Goal: Task Accomplishment & Management: Manage account settings

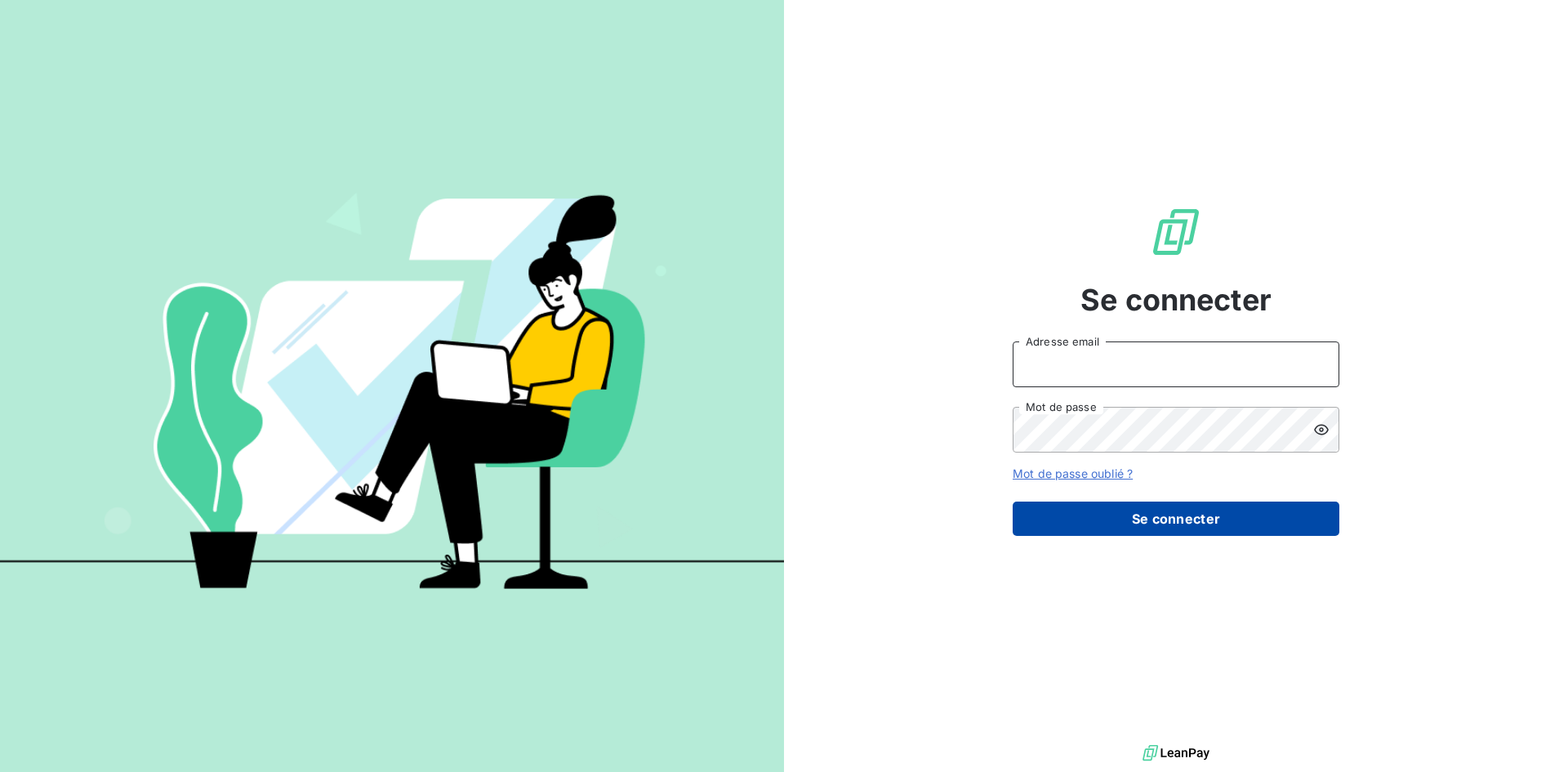
type input "[EMAIL_ADDRESS][DOMAIN_NAME]"
click at [1047, 511] on button "Se connecter" at bounding box center [1175, 519] width 326 height 35
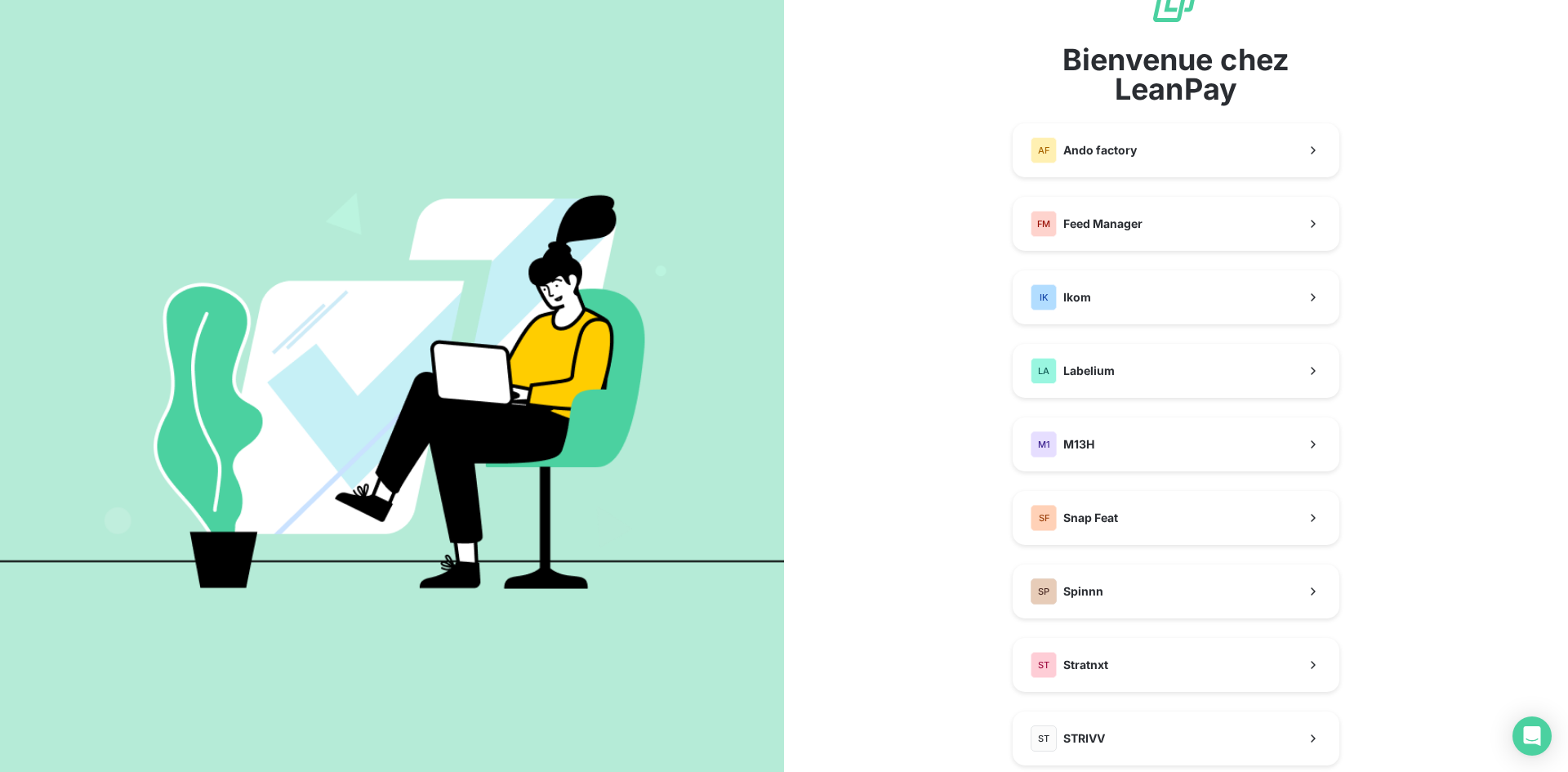
scroll to position [82, 0]
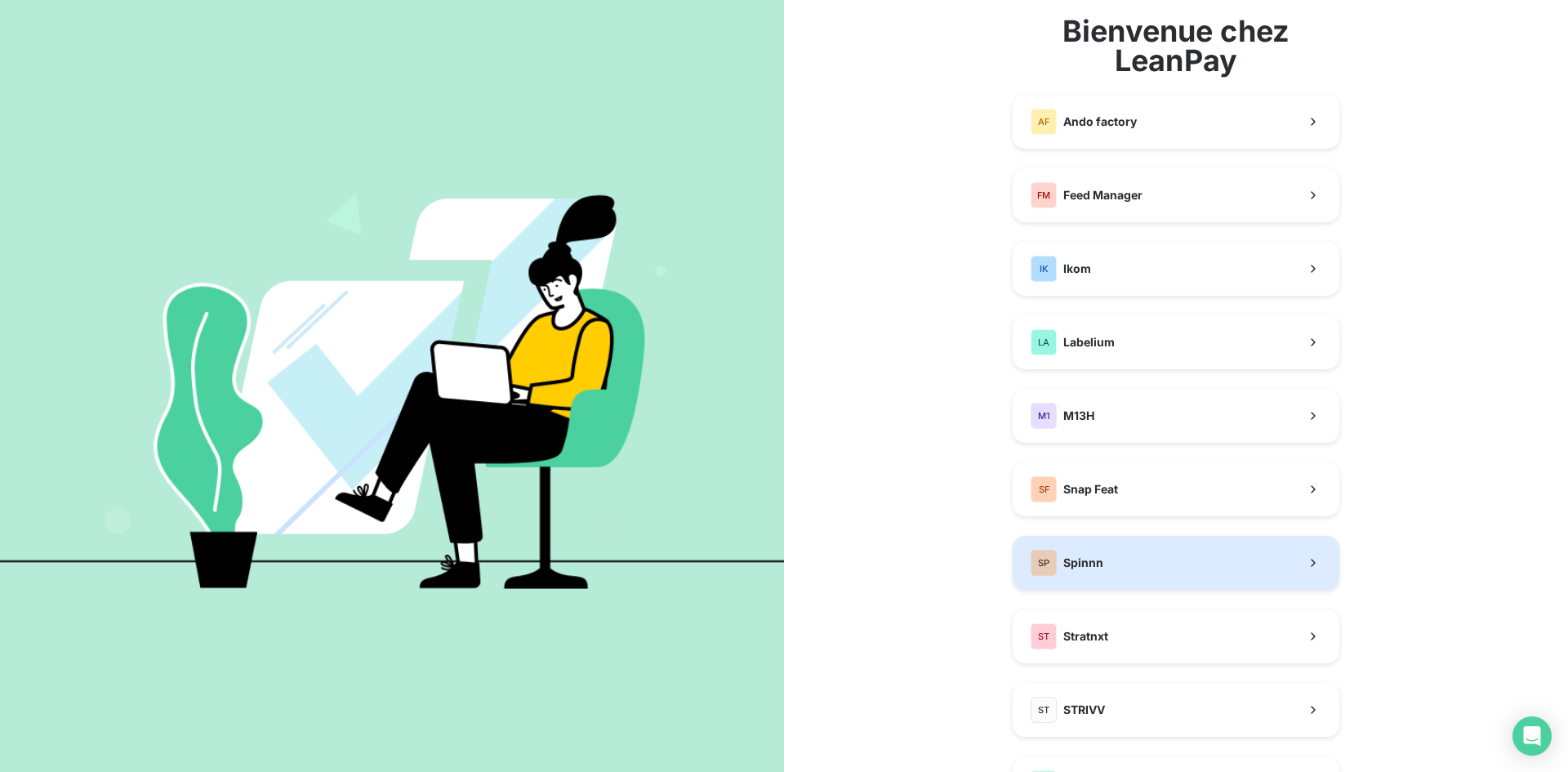
click at [1161, 551] on button "SP Spinnn" at bounding box center [1175, 563] width 326 height 54
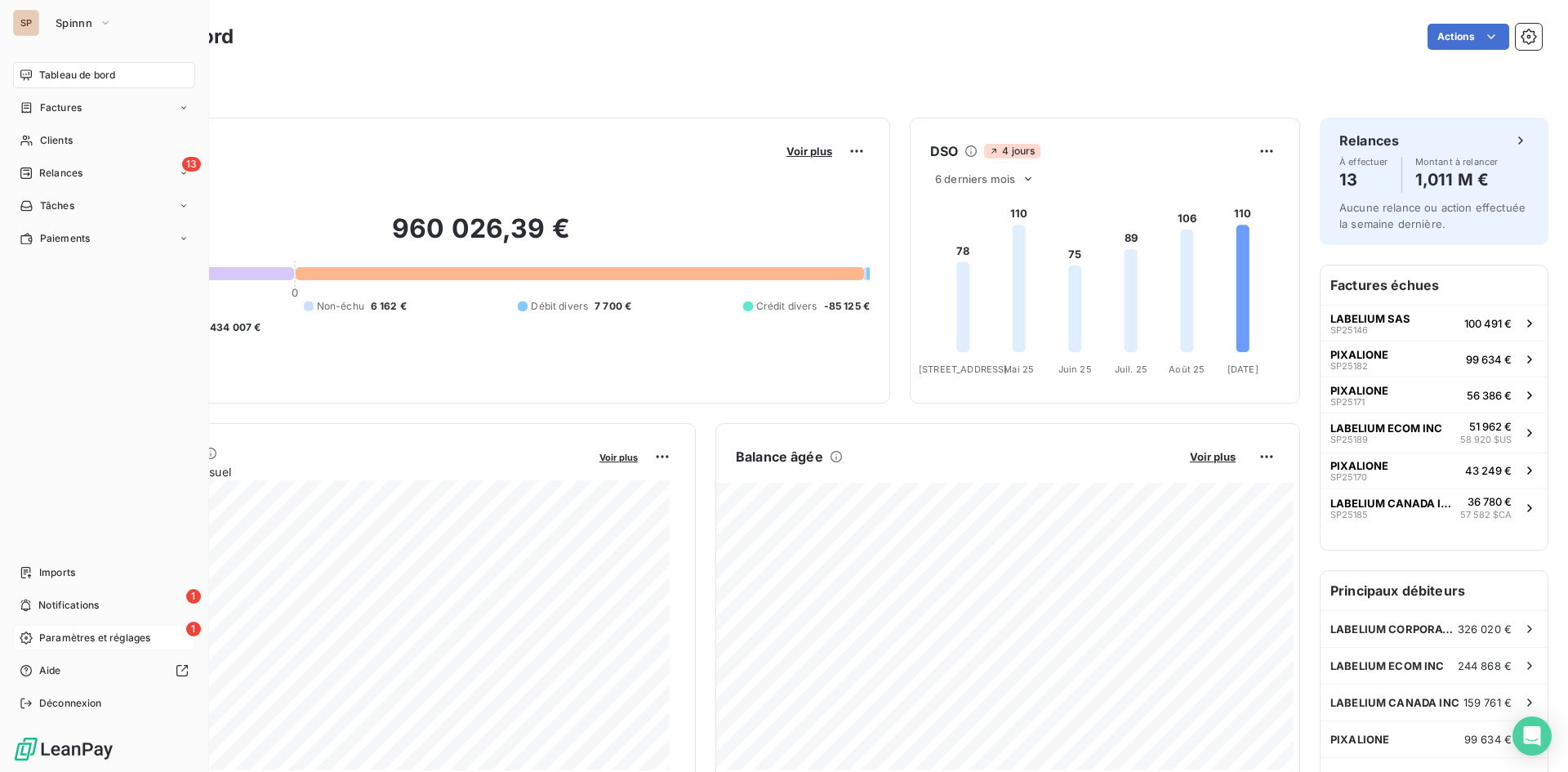
click at [32, 639] on icon at bounding box center [26, 638] width 13 height 13
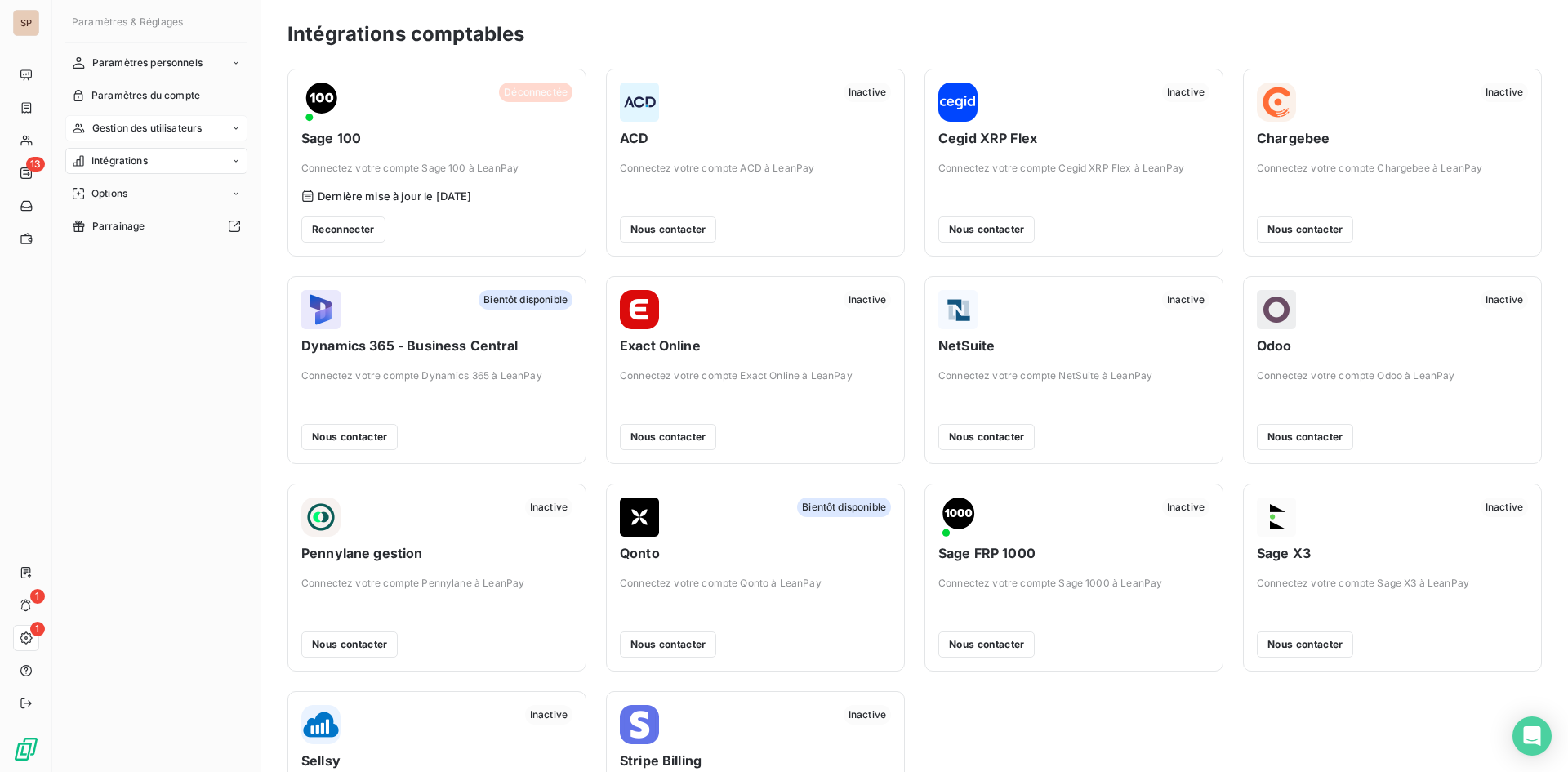
click at [229, 125] on div "Gestion des utilisateurs" at bounding box center [156, 128] width 182 height 26
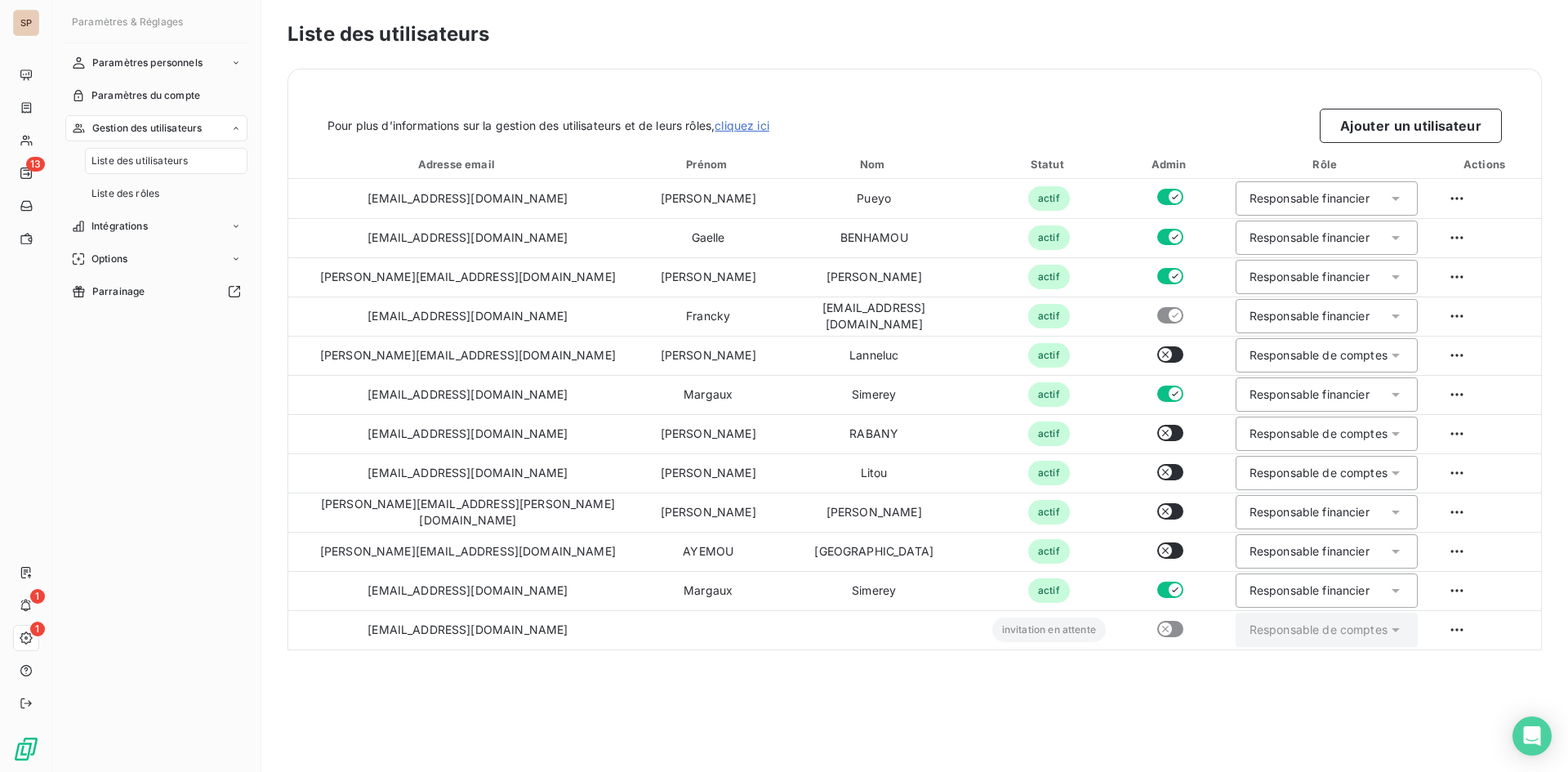
click at [180, 165] on span "Liste des utilisateurs" at bounding box center [140, 161] width 96 height 15
click at [1397, 126] on button "Ajouter un utilisateur" at bounding box center [1410, 125] width 182 height 35
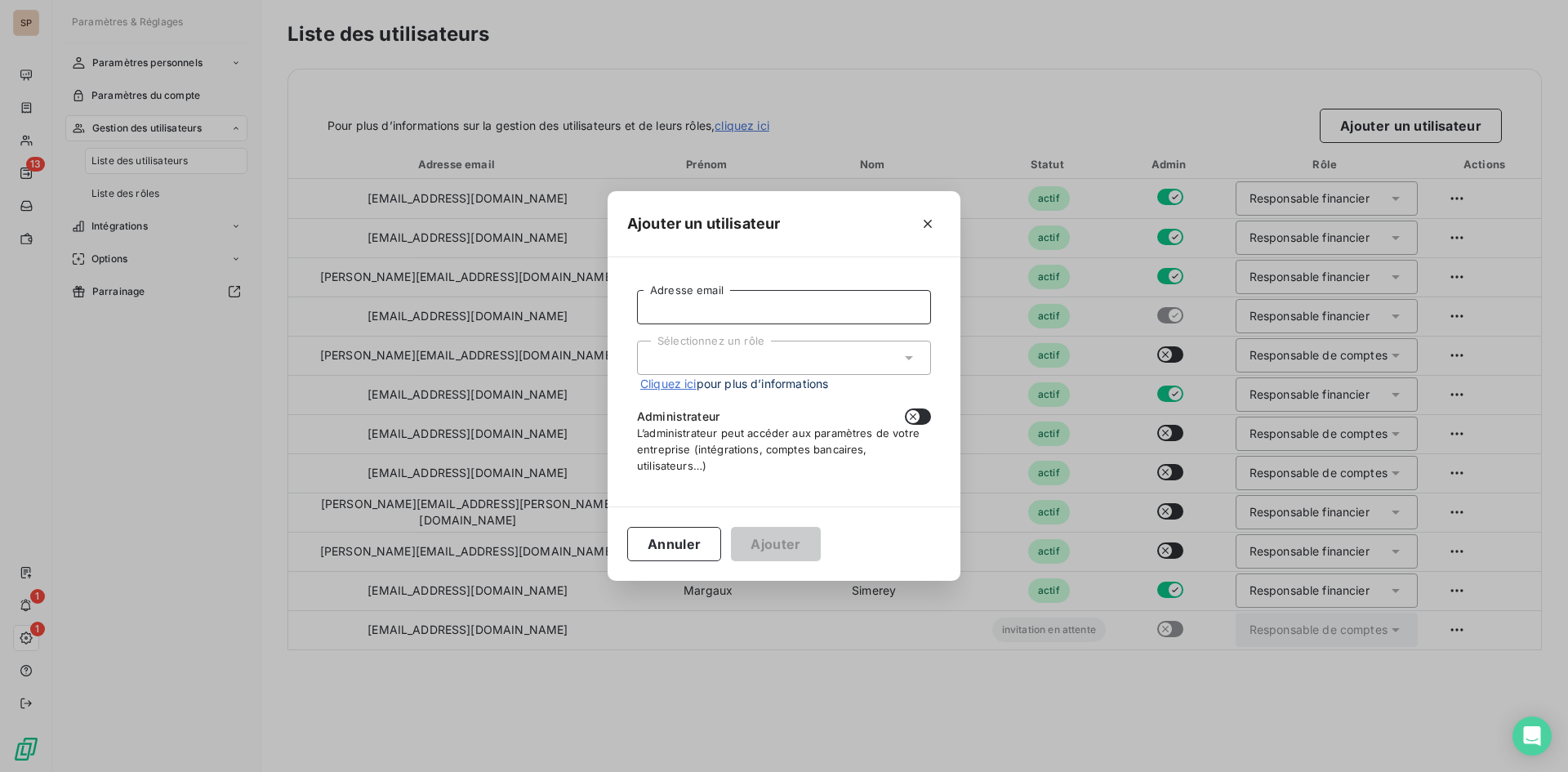
click at [735, 314] on input "Adresse email" at bounding box center [783, 307] width 294 height 35
paste input "[PERSON_NAME][EMAIL_ADDRESS][DOMAIN_NAME]"
type input "[PERSON_NAME][EMAIL_ADDRESS][DOMAIN_NAME]"
click at [785, 354] on div "Sélectionnez un rôle" at bounding box center [783, 358] width 294 height 35
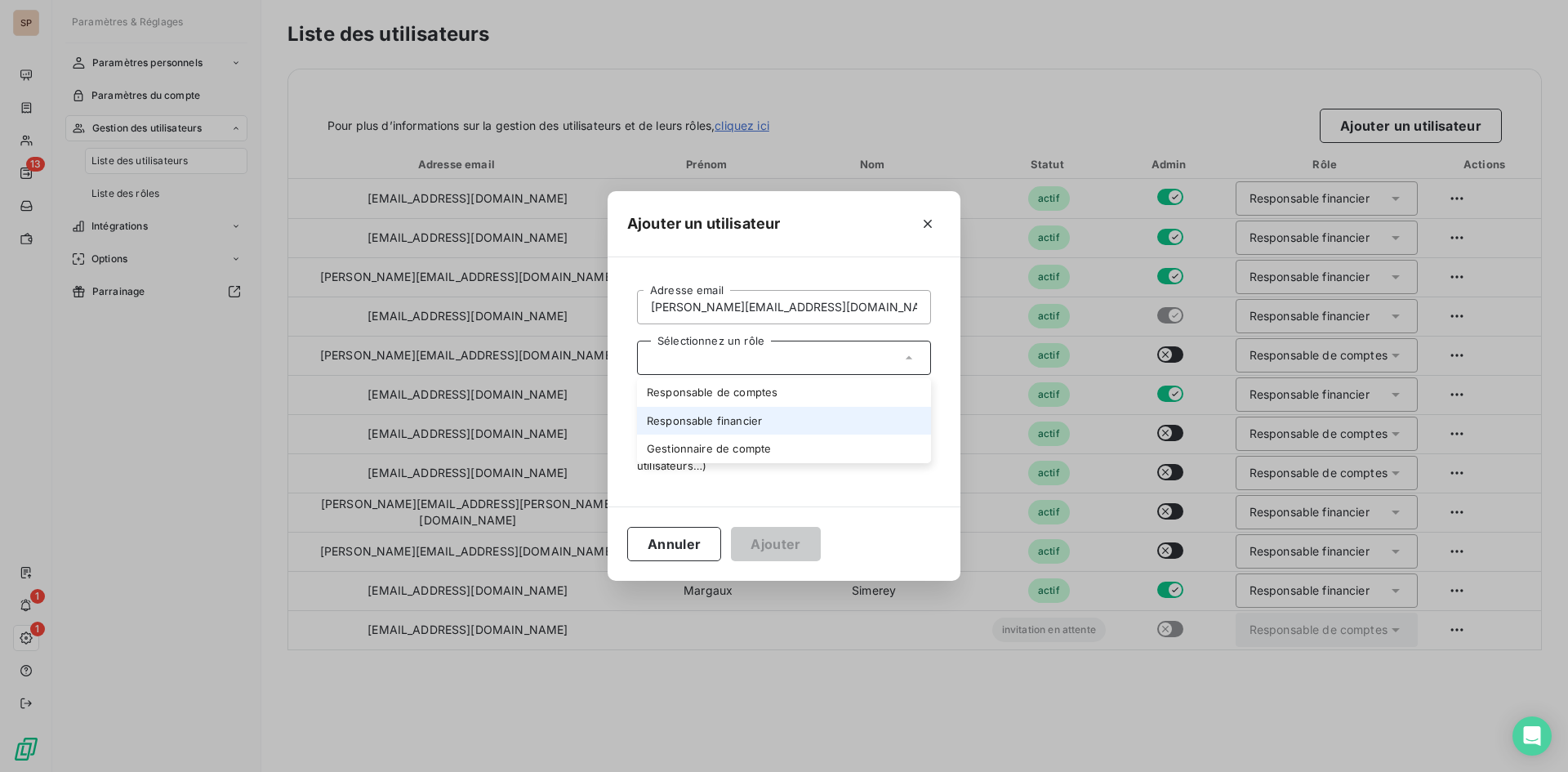
click at [775, 414] on li "Responsable financier" at bounding box center [783, 421] width 294 height 28
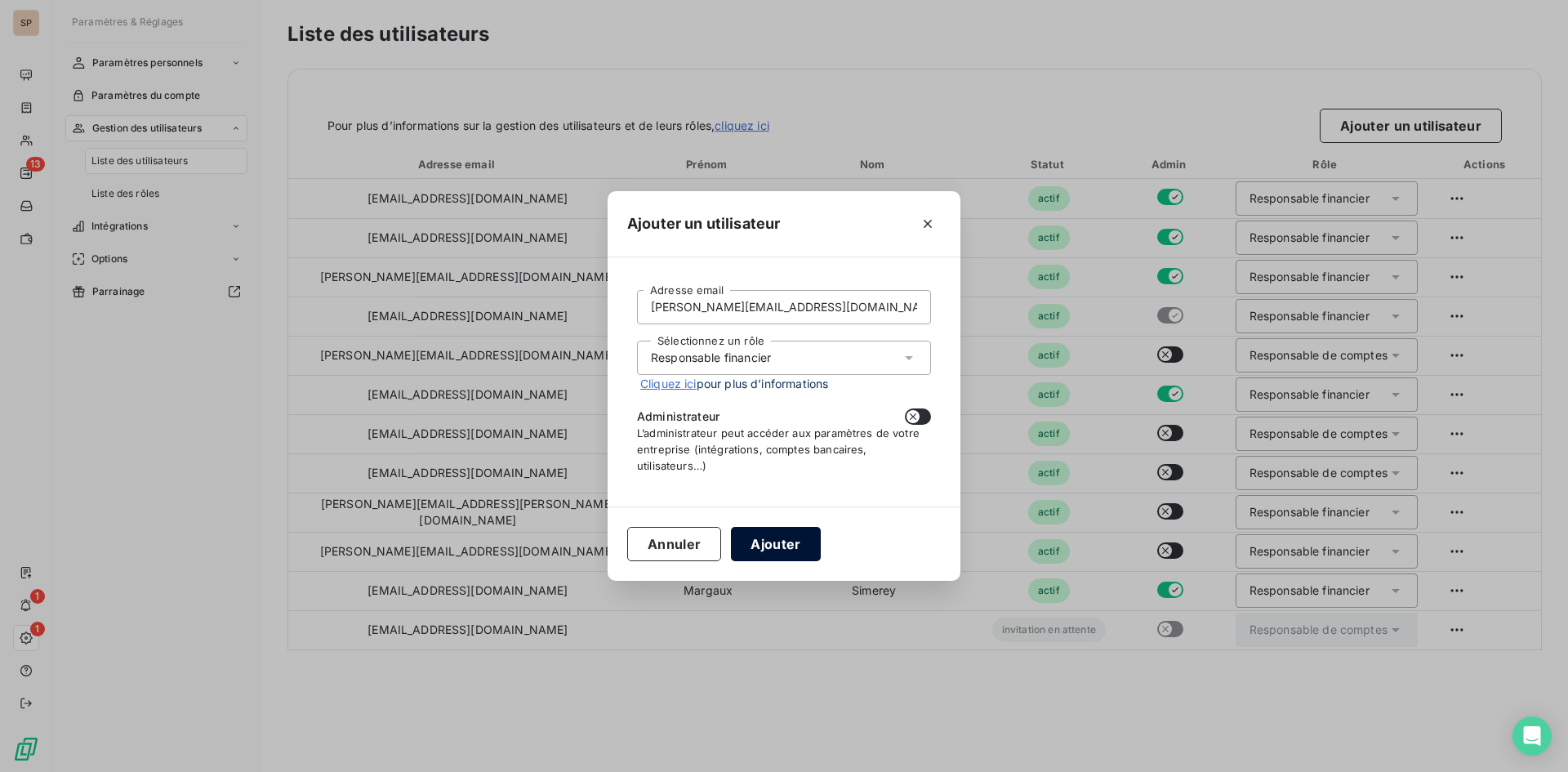
click at [773, 548] on button "Ajouter" at bounding box center [775, 543] width 89 height 35
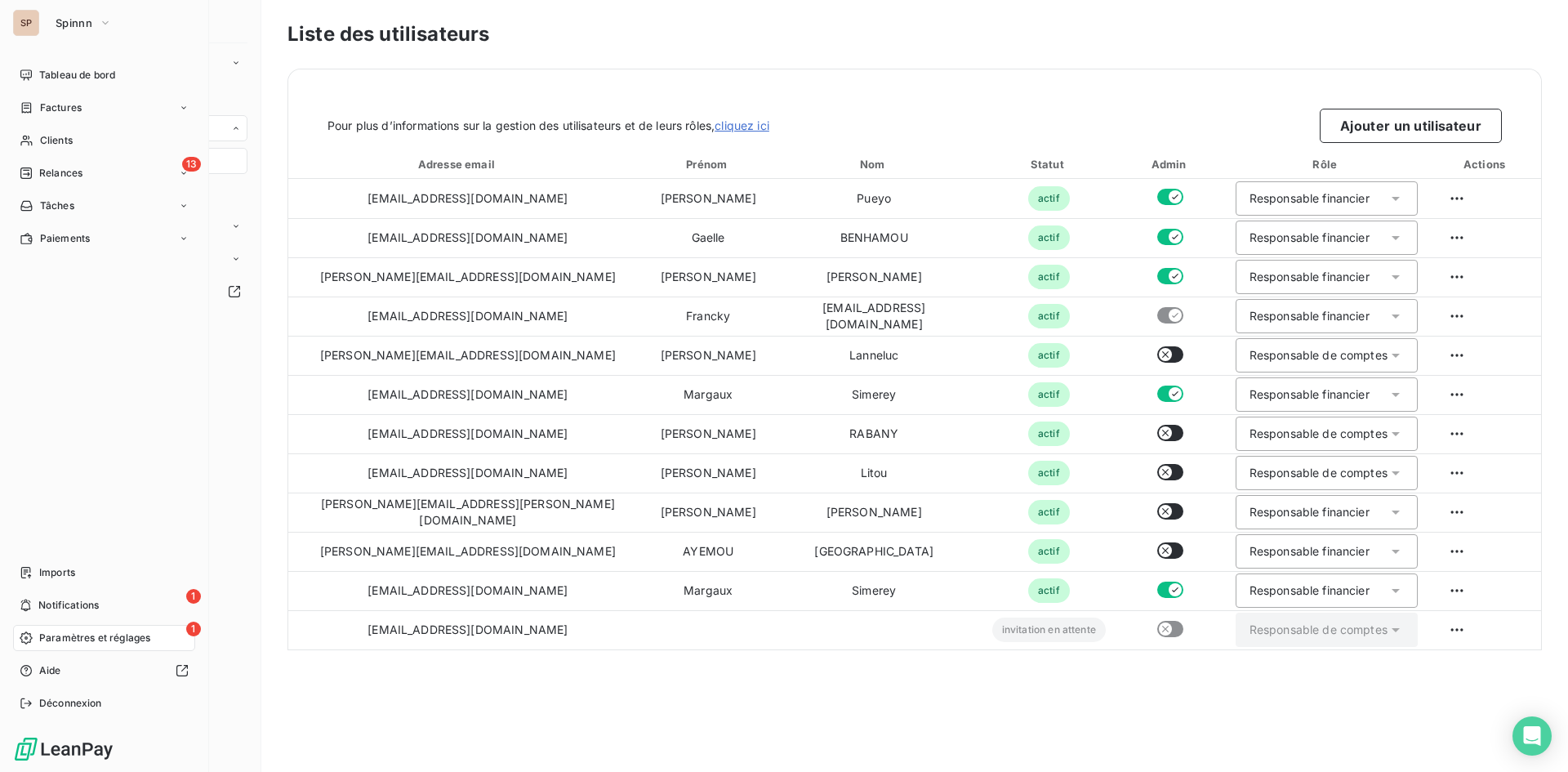
click at [125, 634] on span "Paramètres et réglages" at bounding box center [94, 638] width 111 height 15
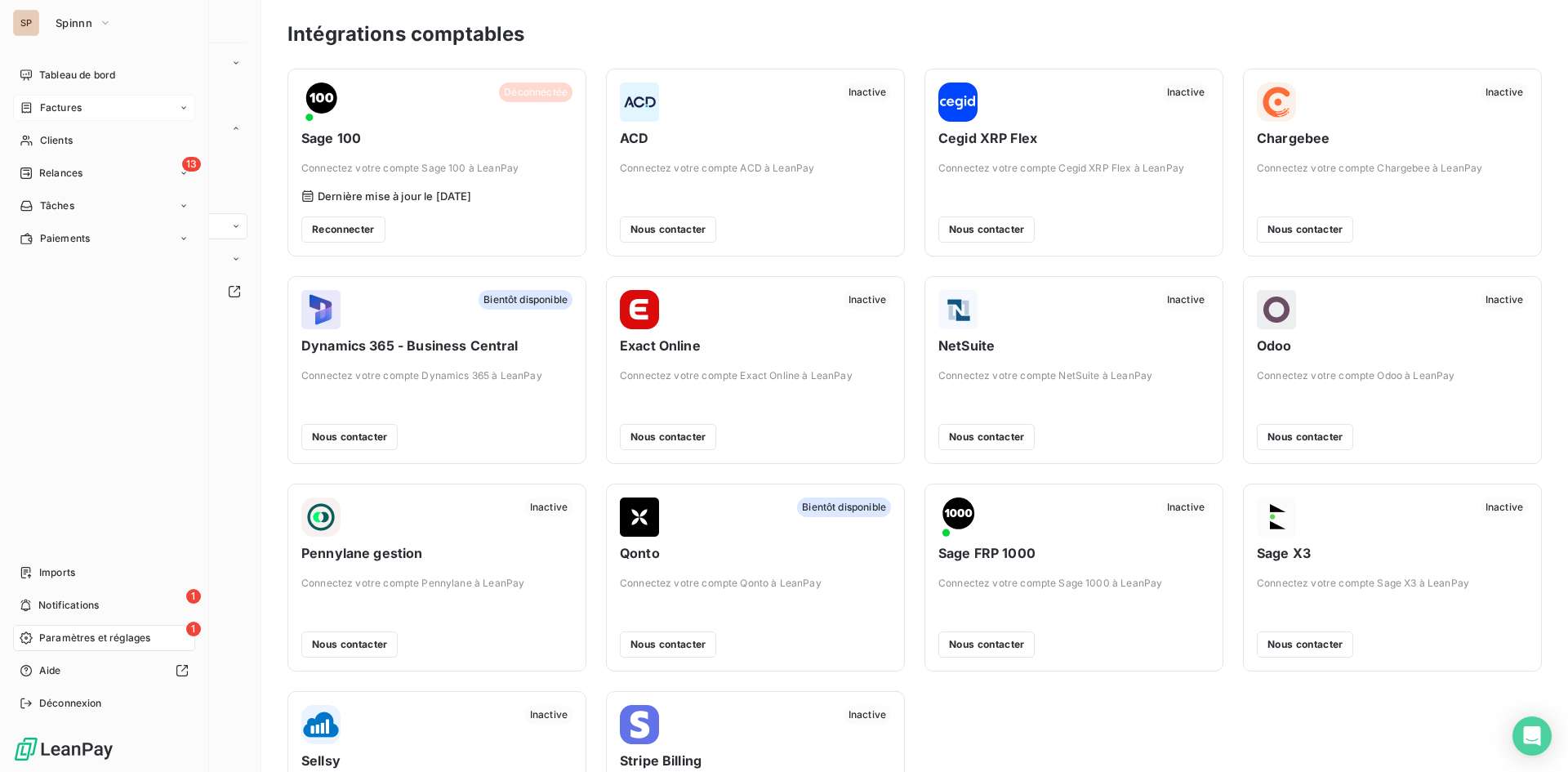
click at [174, 104] on div "Factures" at bounding box center [104, 108] width 182 height 26
drag, startPoint x: 136, startPoint y: 473, endPoint x: 184, endPoint y: 235, distance: 242.8
click at [140, 453] on div "Tableau de bord Factures Factures Avoirs Clients 13 Relances Tâches Paiements I…" at bounding box center [104, 390] width 182 height 655
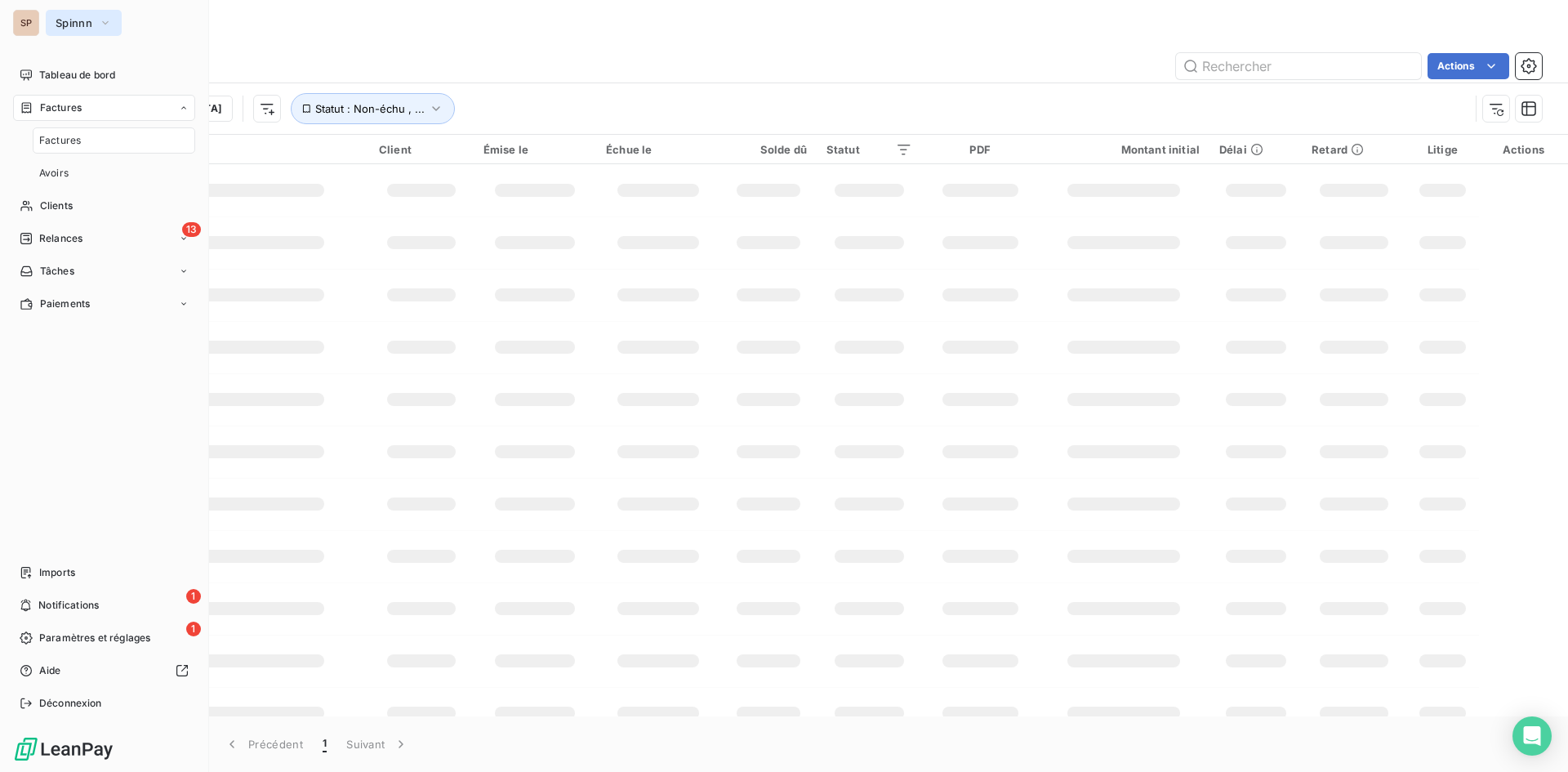
click at [111, 23] on icon "button" at bounding box center [105, 23] width 13 height 16
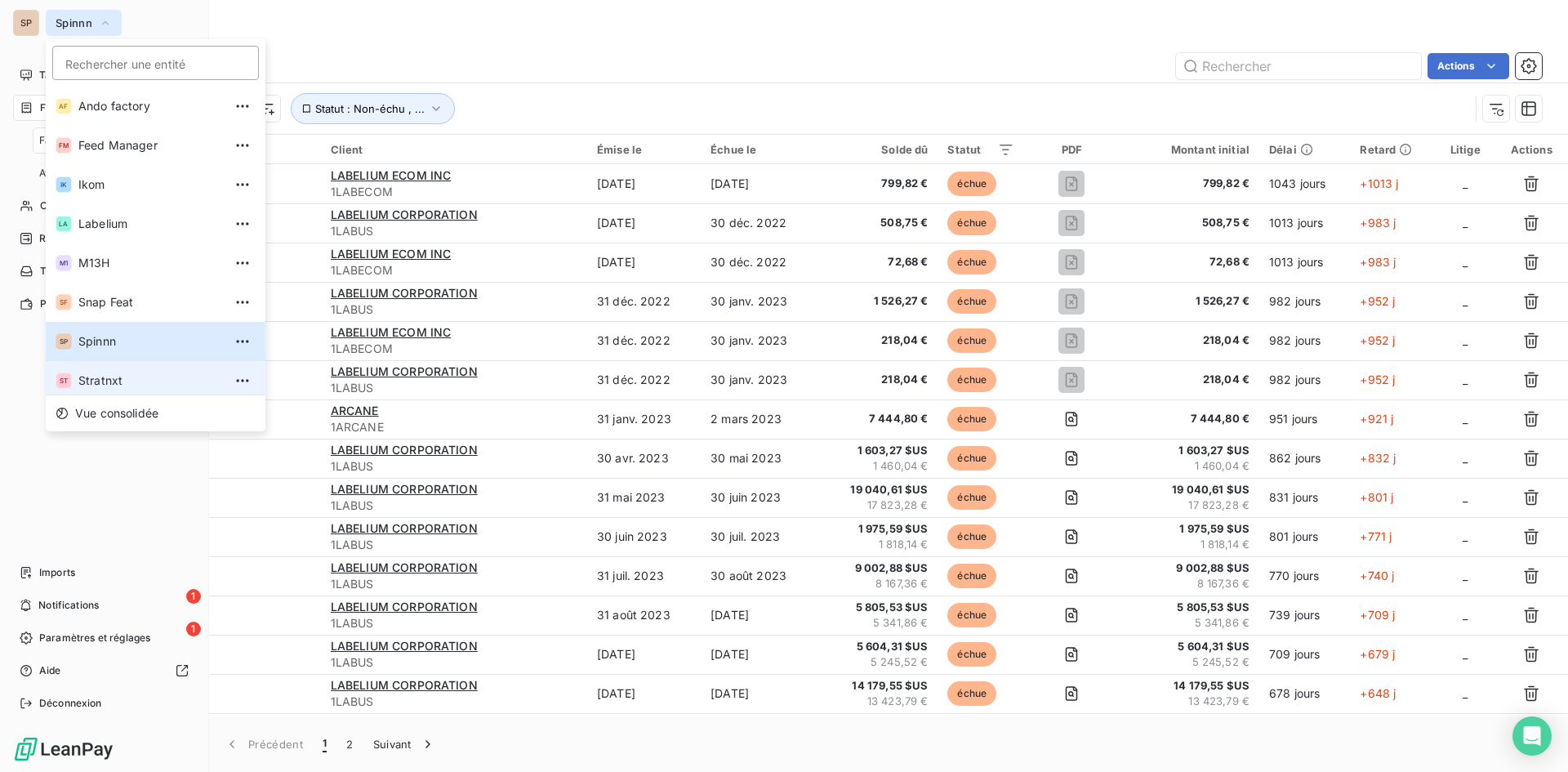
scroll to position [82, 0]
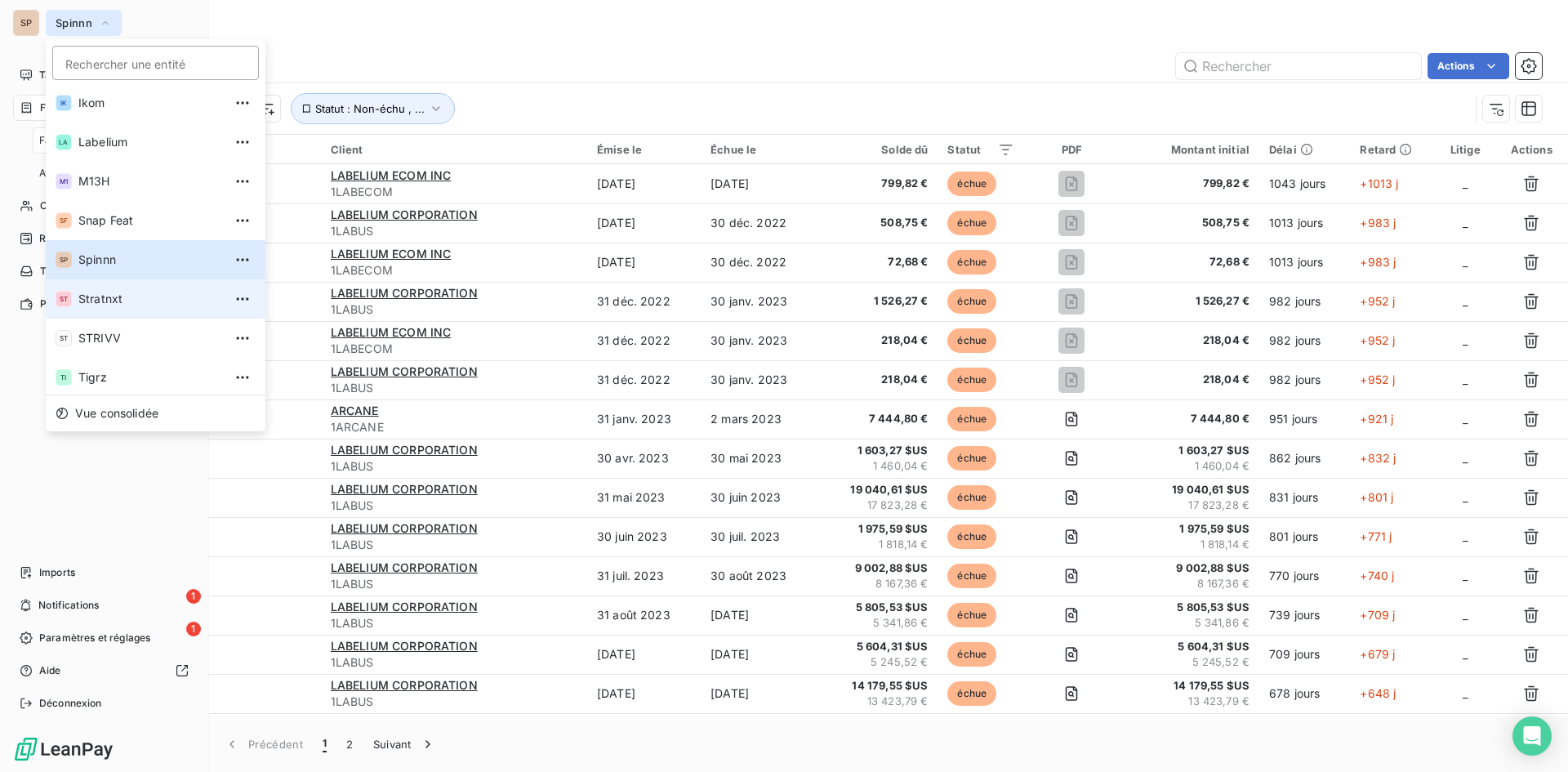
click at [150, 300] on span "Stratnxt" at bounding box center [150, 299] width 145 height 16
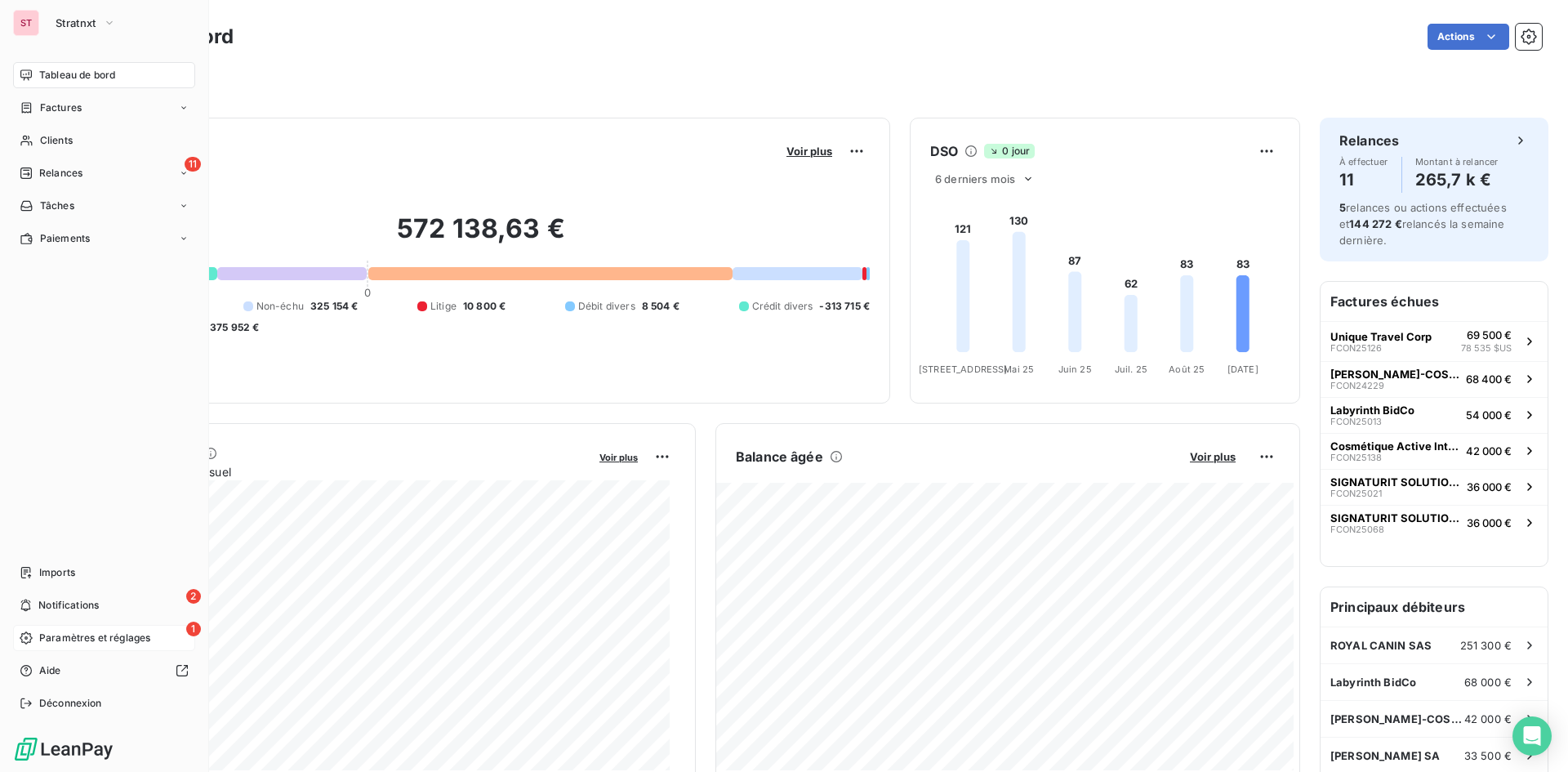
click at [124, 640] on span "Paramètres et réglages" at bounding box center [94, 638] width 111 height 15
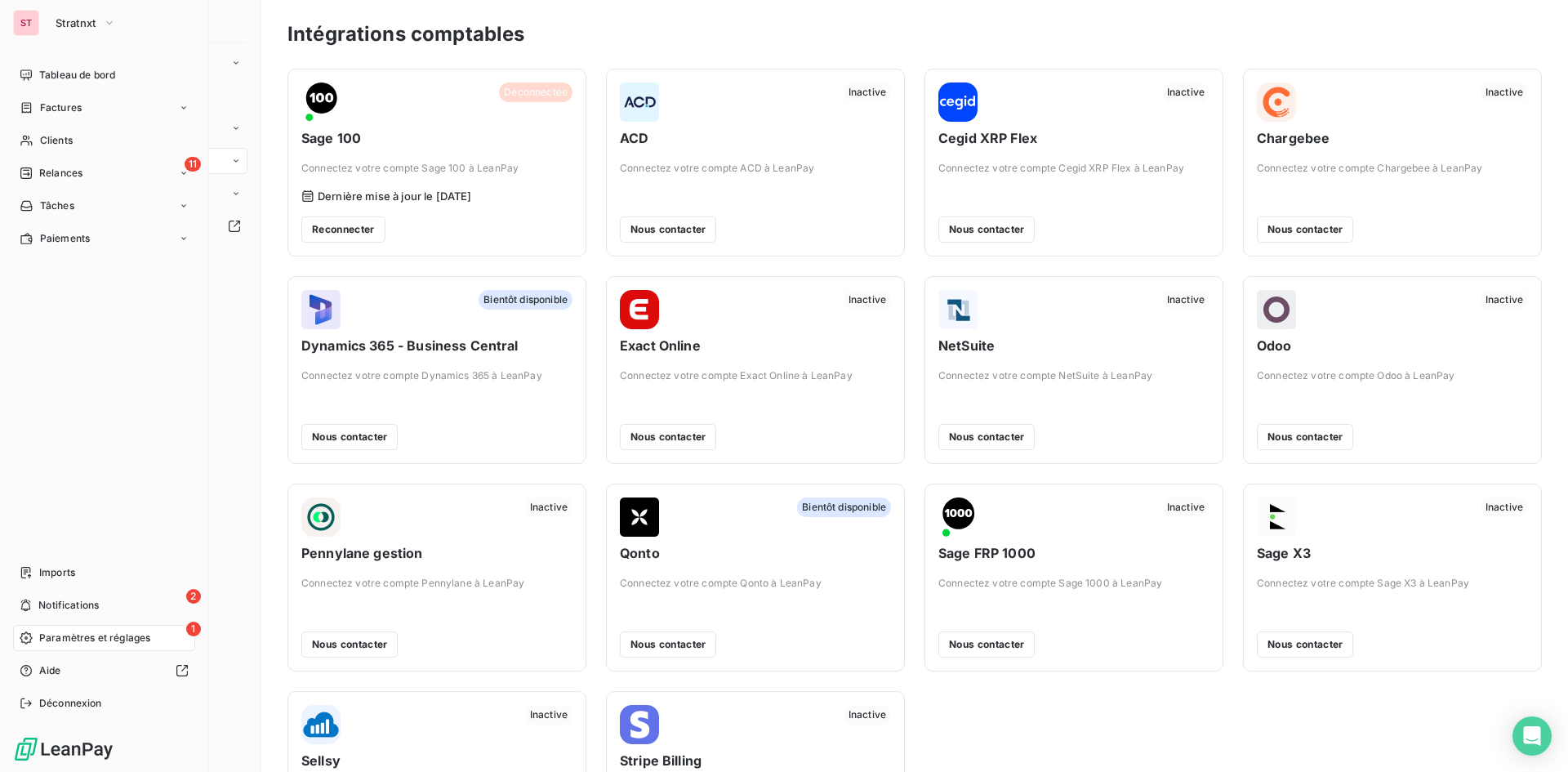
click at [113, 639] on span "Paramètres et réglages" at bounding box center [94, 638] width 111 height 15
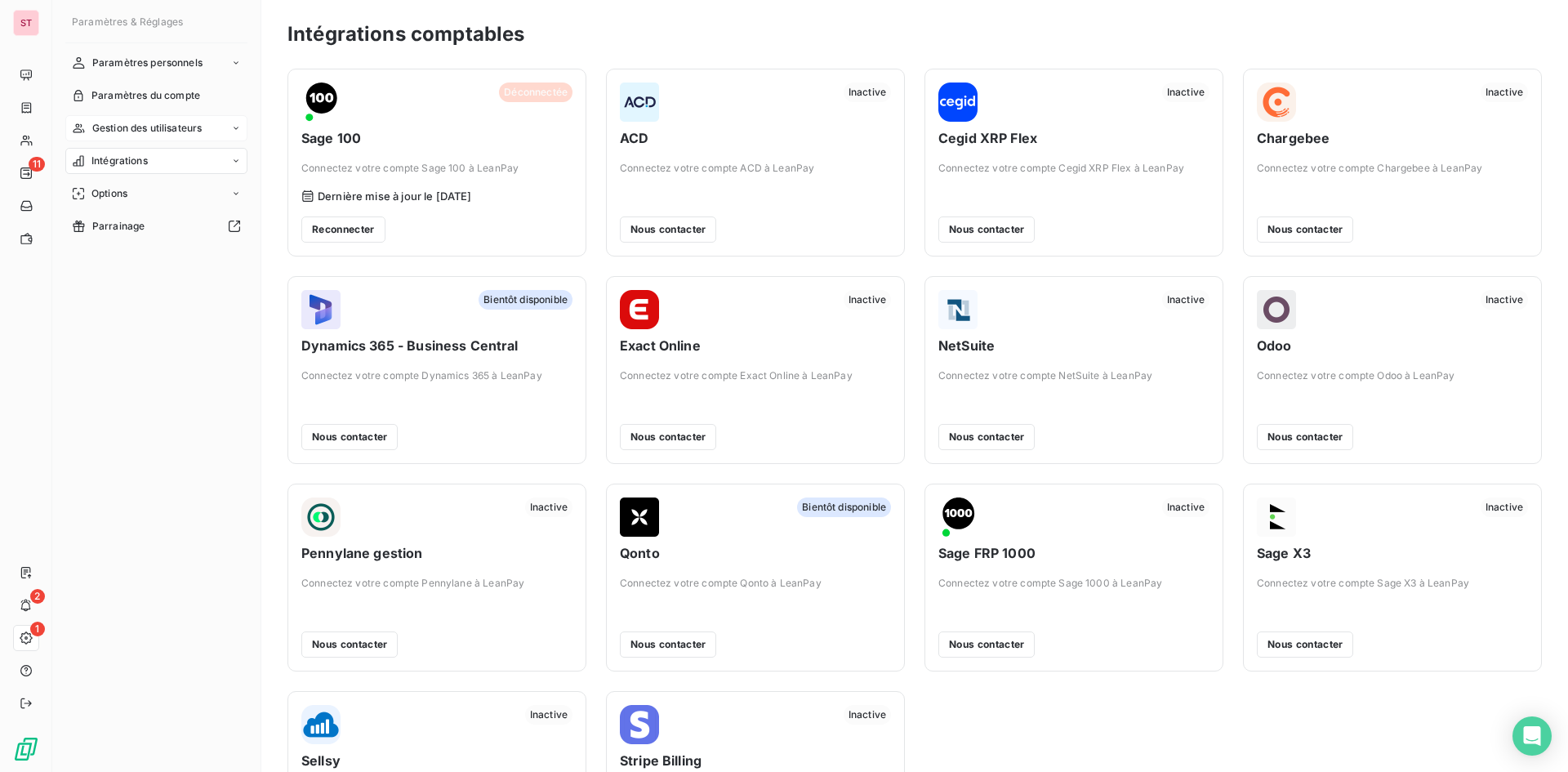
click at [228, 125] on div "Gestion des utilisateurs" at bounding box center [156, 128] width 182 height 26
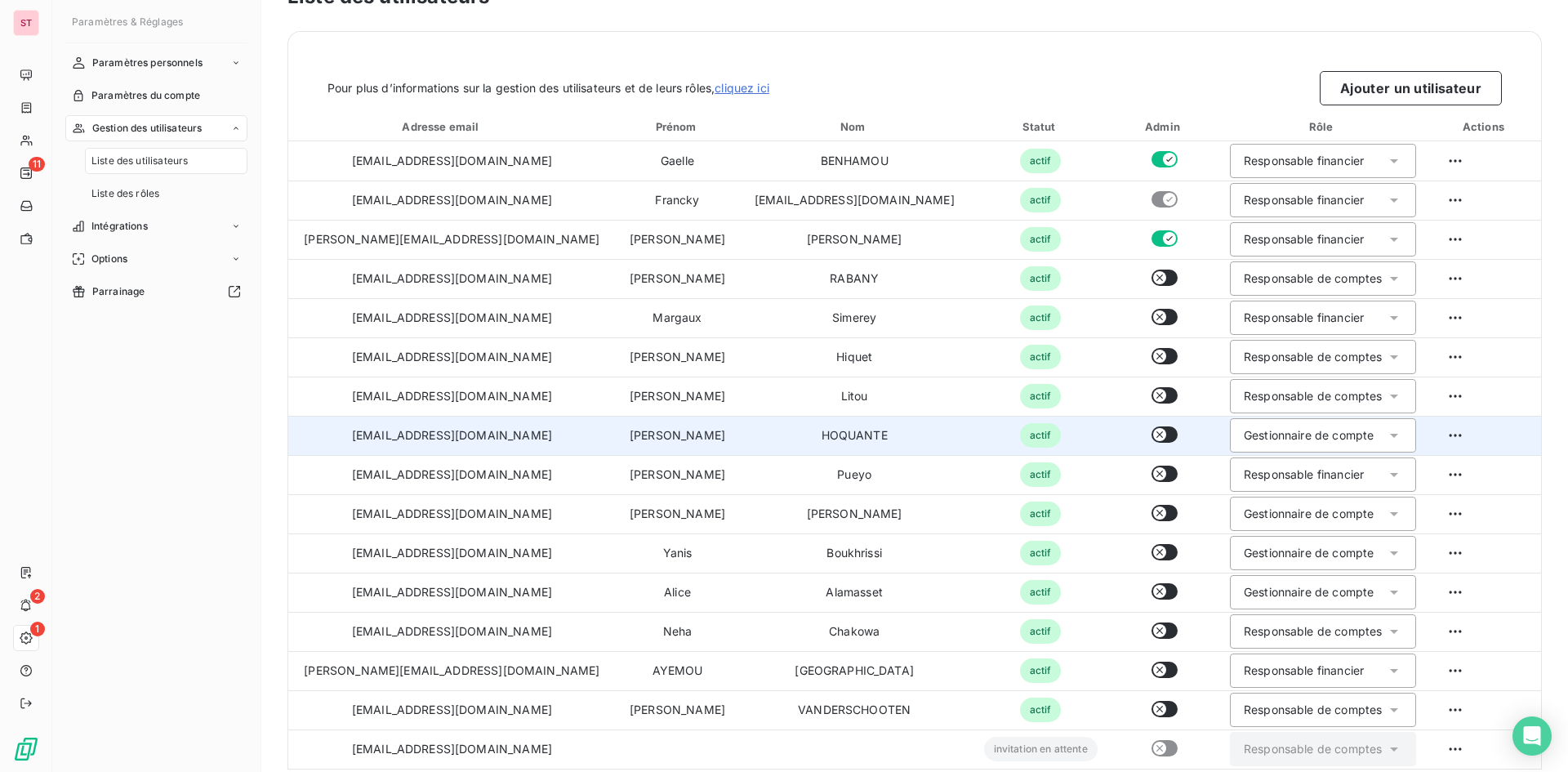
scroll to position [55, 0]
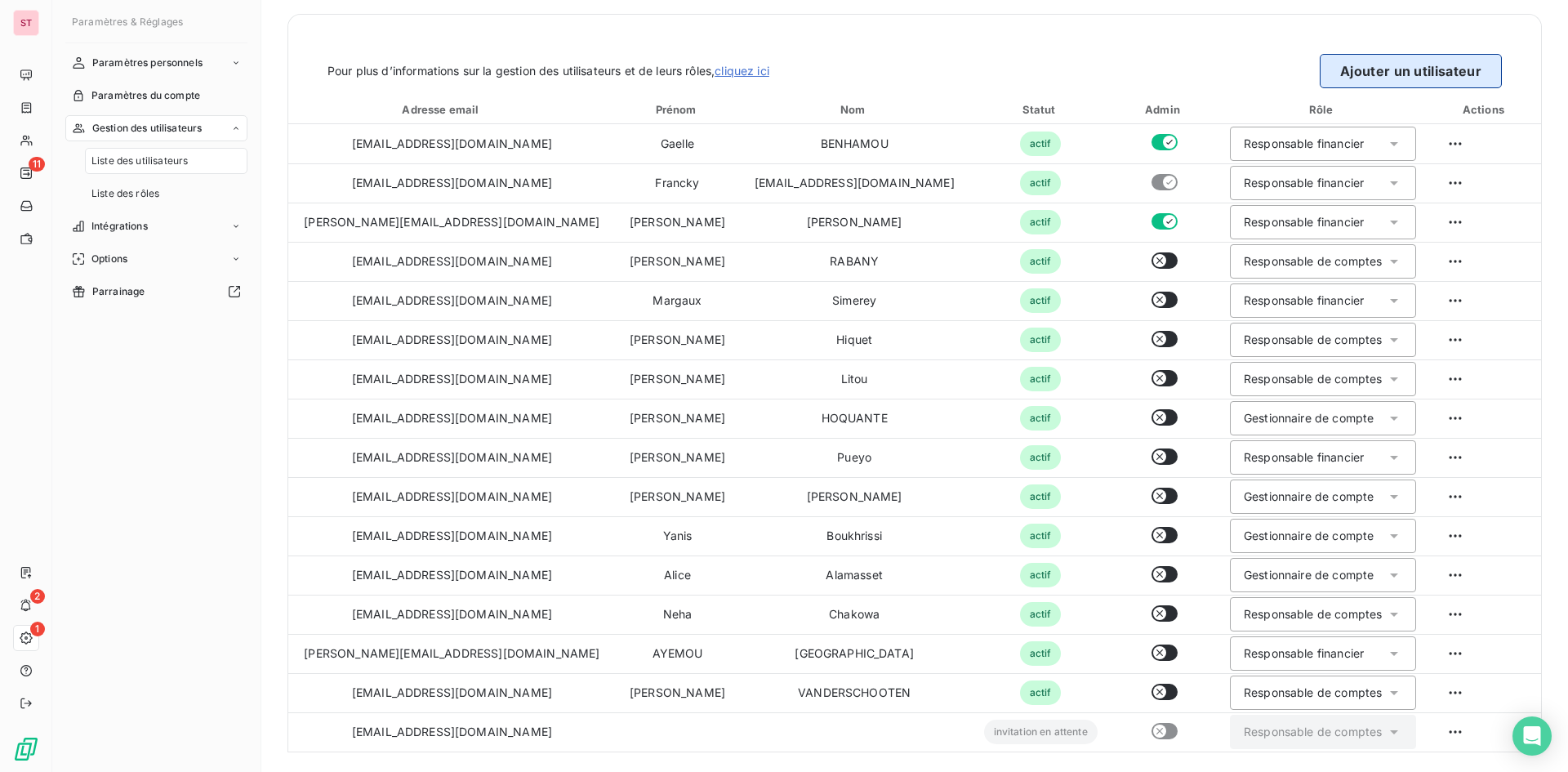
click at [1348, 64] on button "Ajouter un utilisateur" at bounding box center [1410, 71] width 182 height 35
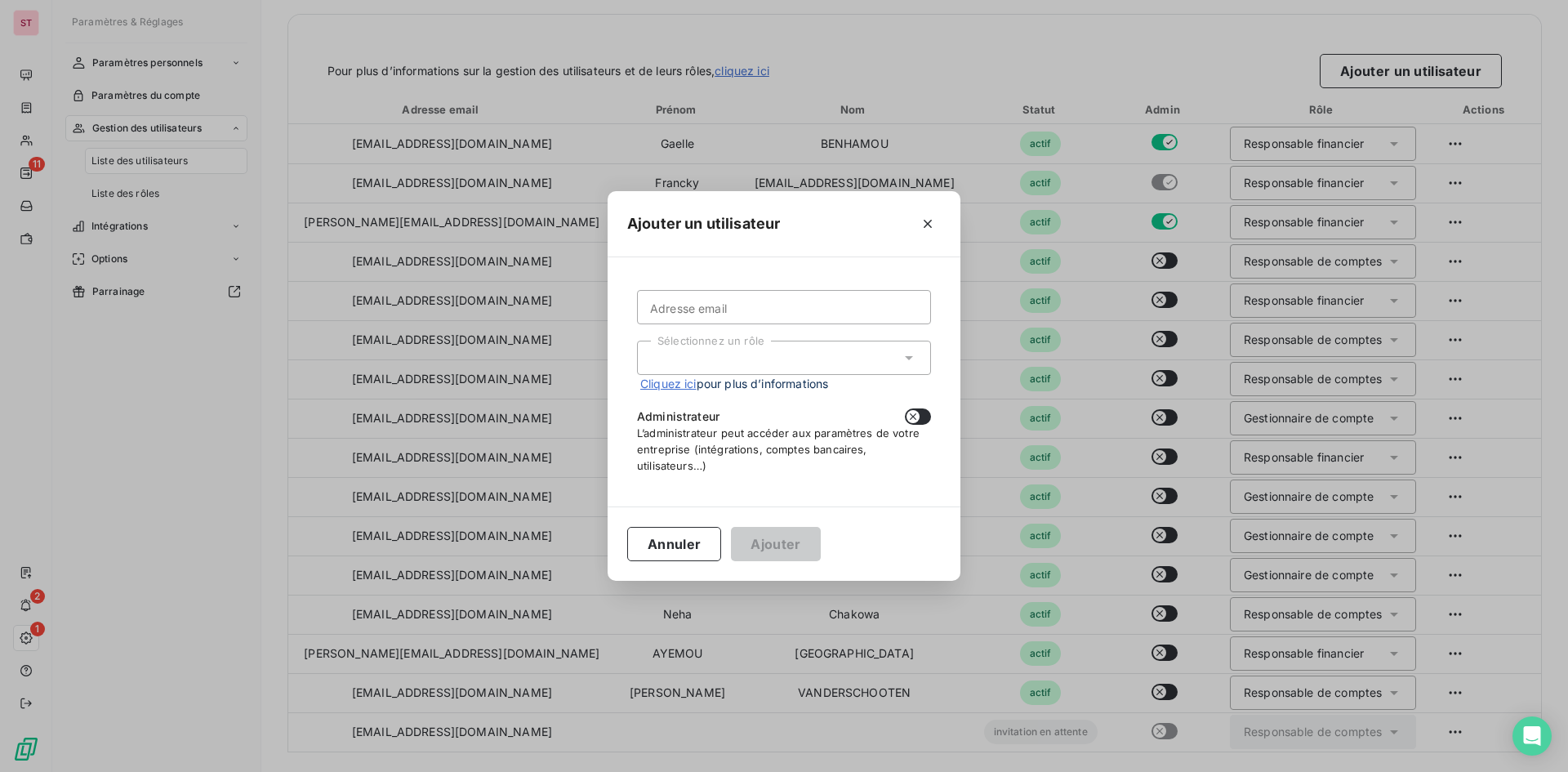
click at [724, 355] on div "Sélectionnez un rôle" at bounding box center [783, 358] width 294 height 35
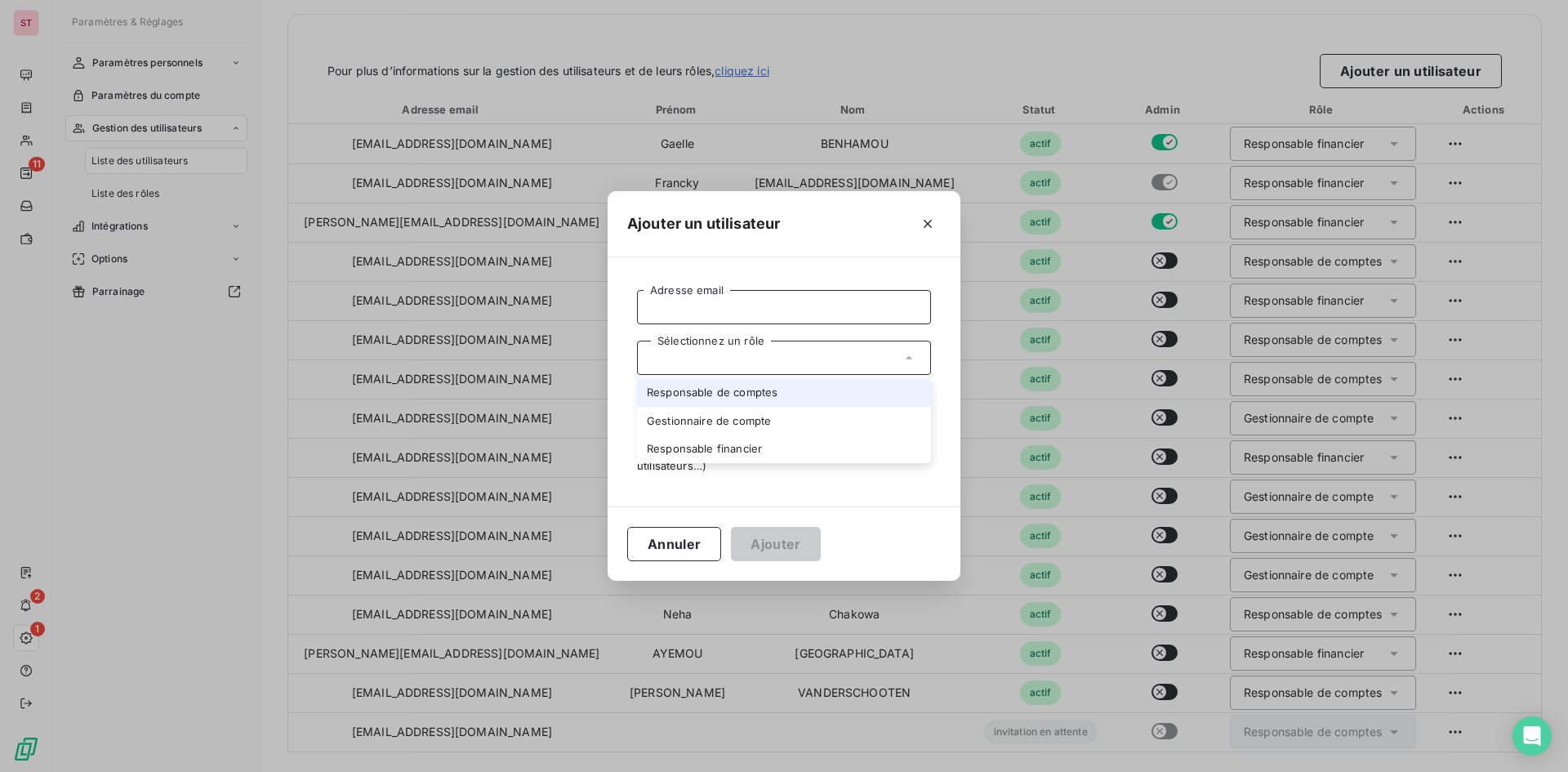
click at [718, 310] on input "Adresse email" at bounding box center [783, 307] width 294 height 35
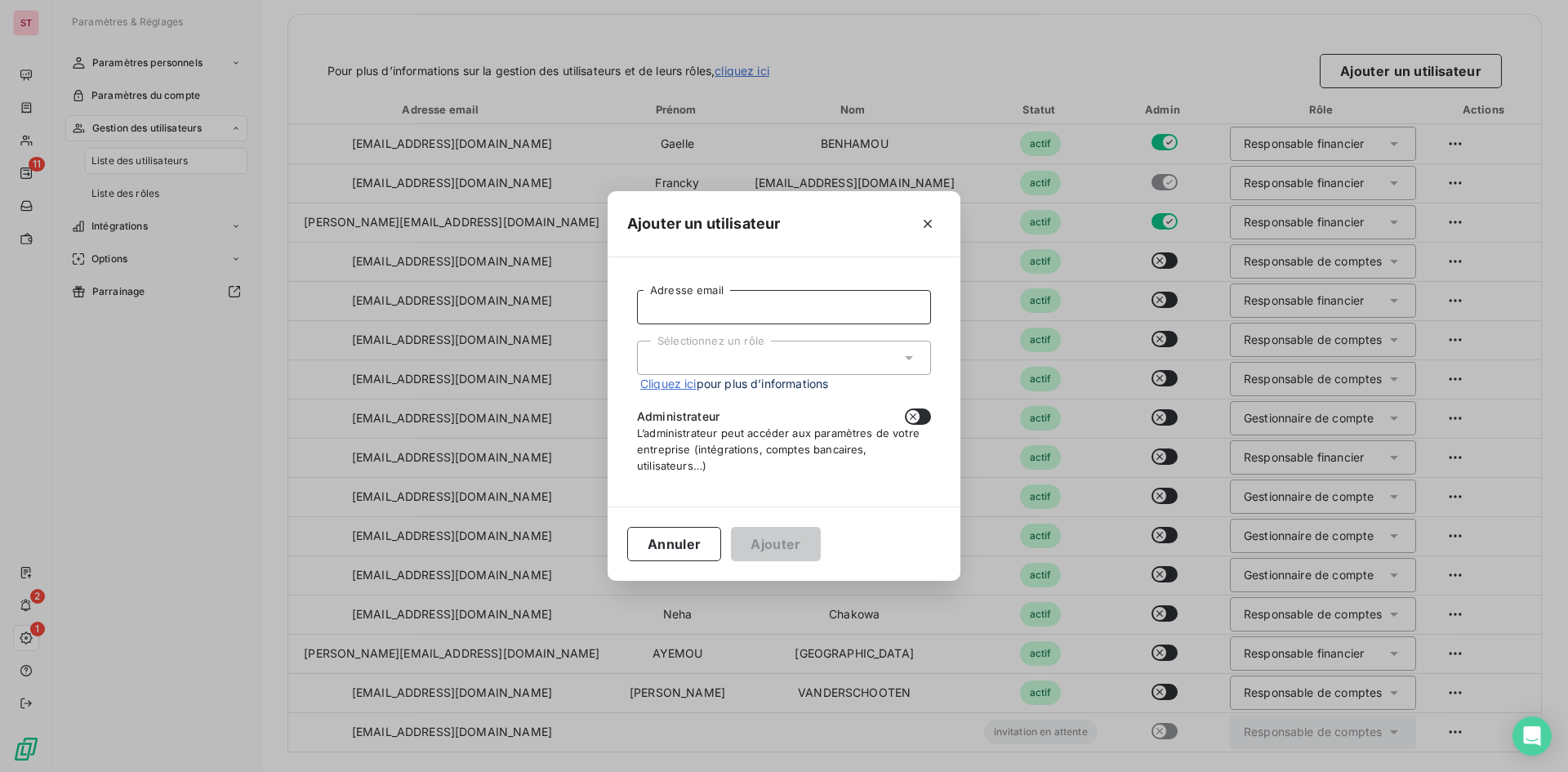
paste input "[PERSON_NAME][EMAIL_ADDRESS][DOMAIN_NAME]"
type input "[PERSON_NAME][EMAIL_ADDRESS][DOMAIN_NAME]"
click at [885, 353] on div "Sélectionnez un rôle" at bounding box center [783, 358] width 294 height 35
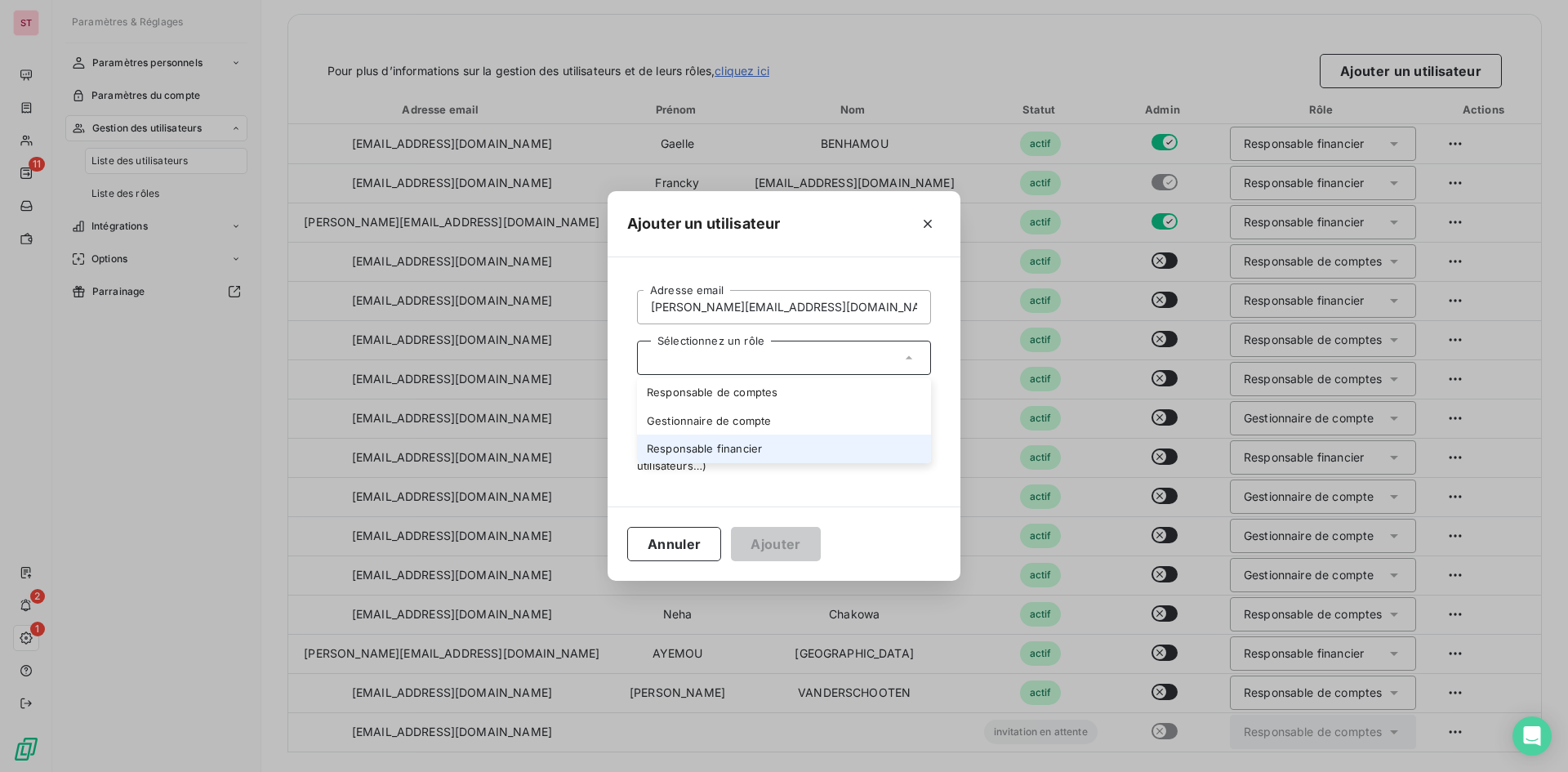
click at [760, 445] on li "Responsable financier" at bounding box center [783, 449] width 294 height 28
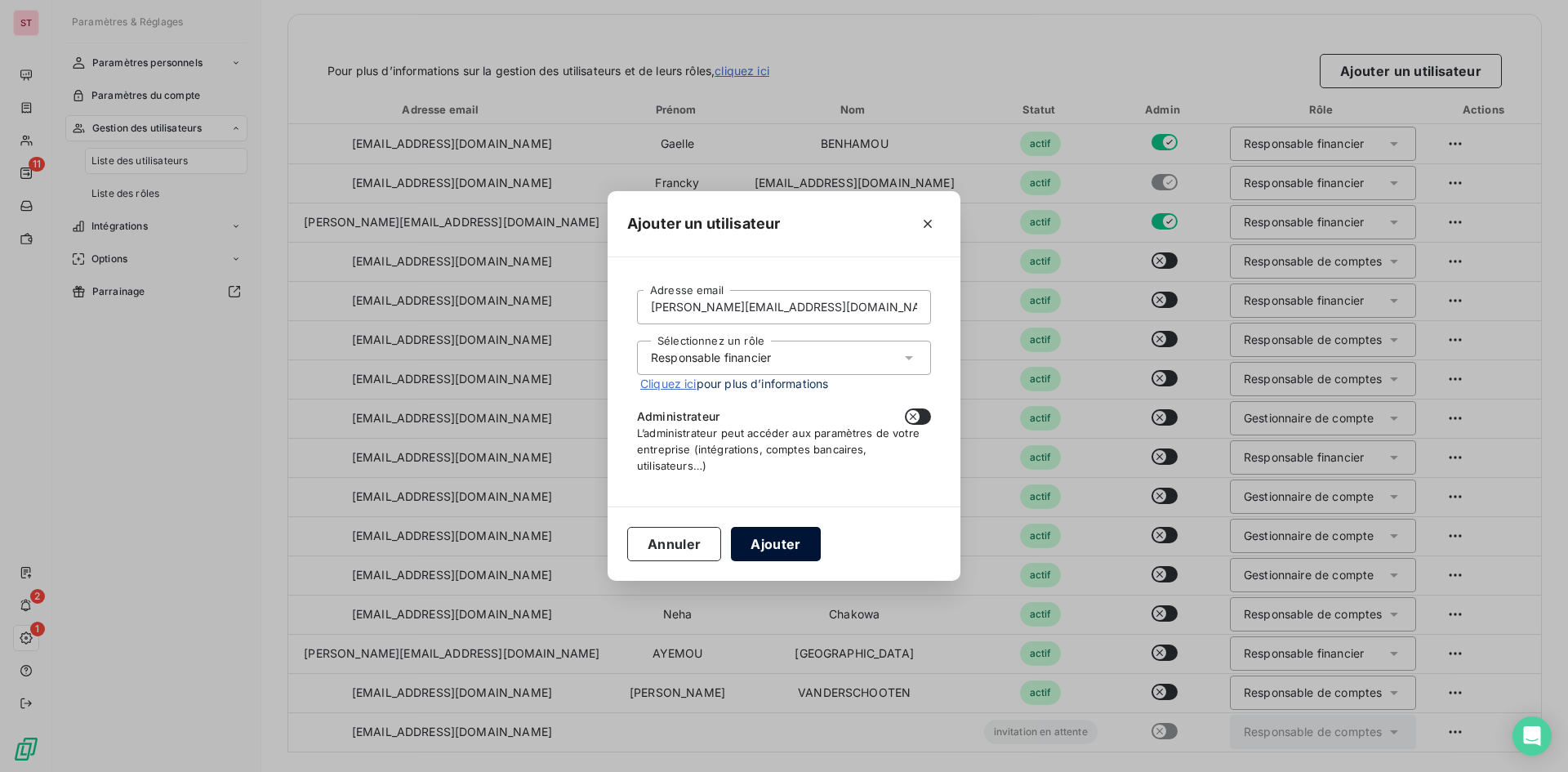
click at [762, 536] on button "Ajouter" at bounding box center [775, 543] width 89 height 35
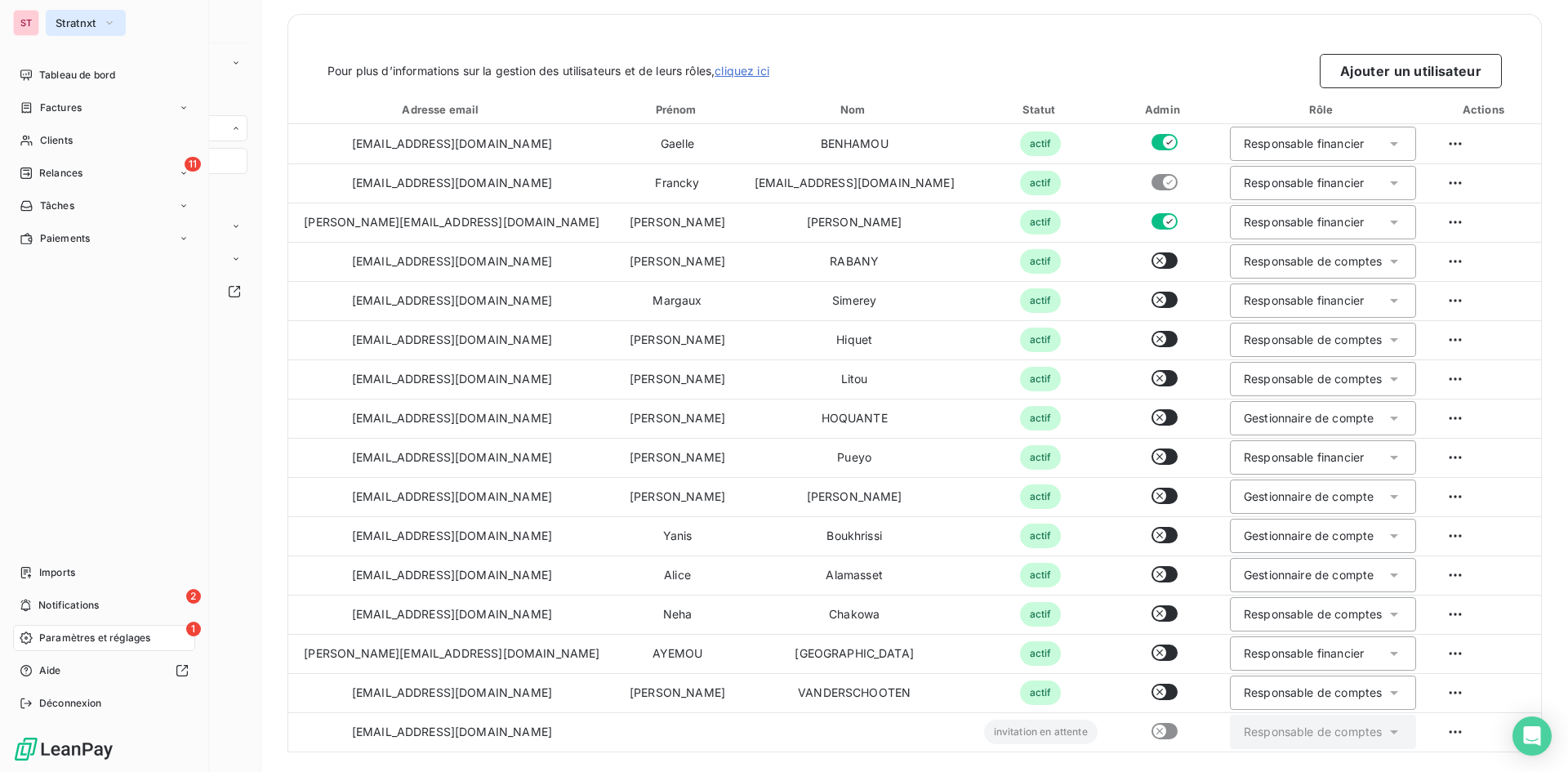
click at [65, 20] on span "Stratnxt" at bounding box center [76, 22] width 41 height 13
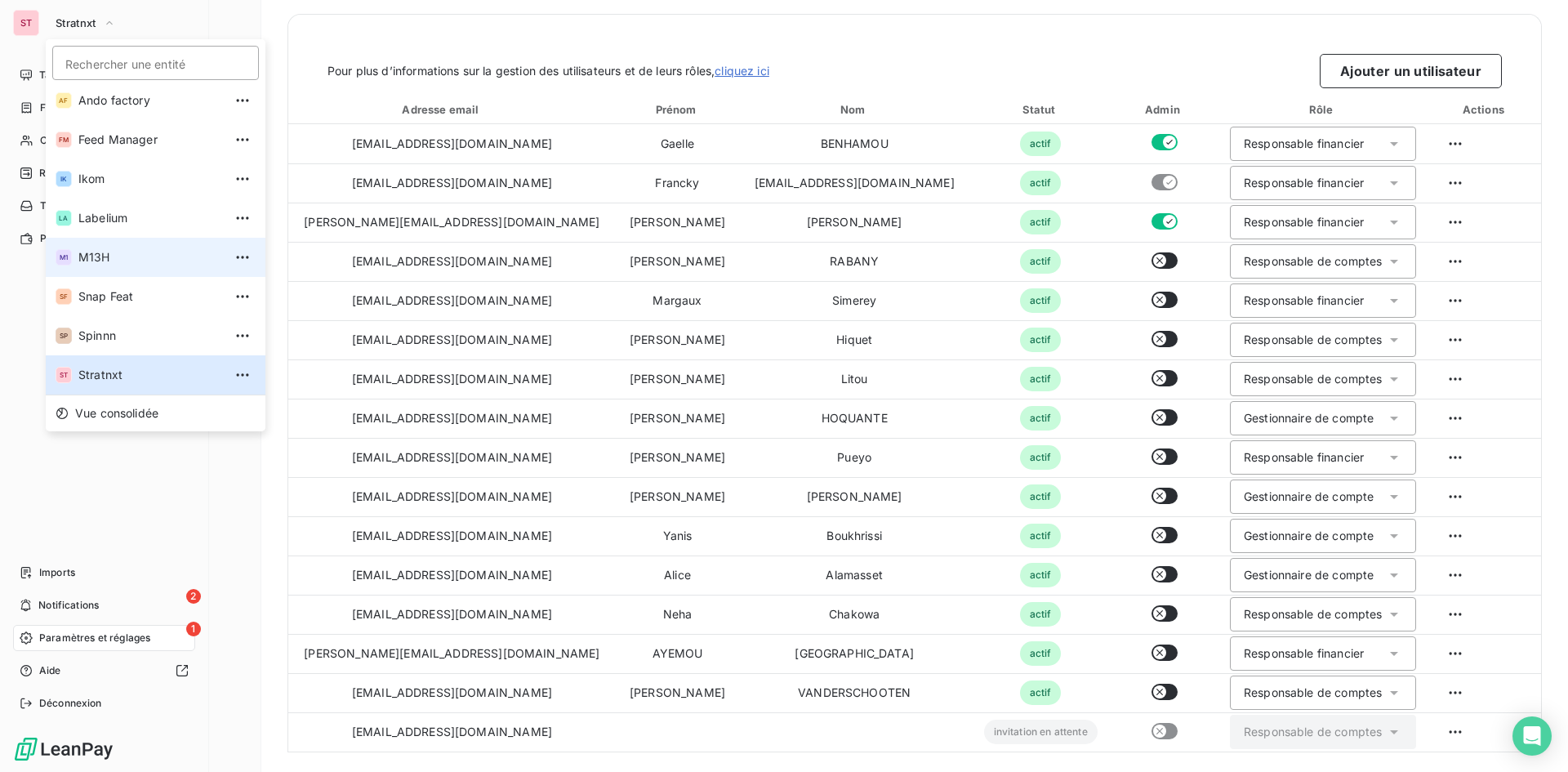
scroll to position [84, 0]
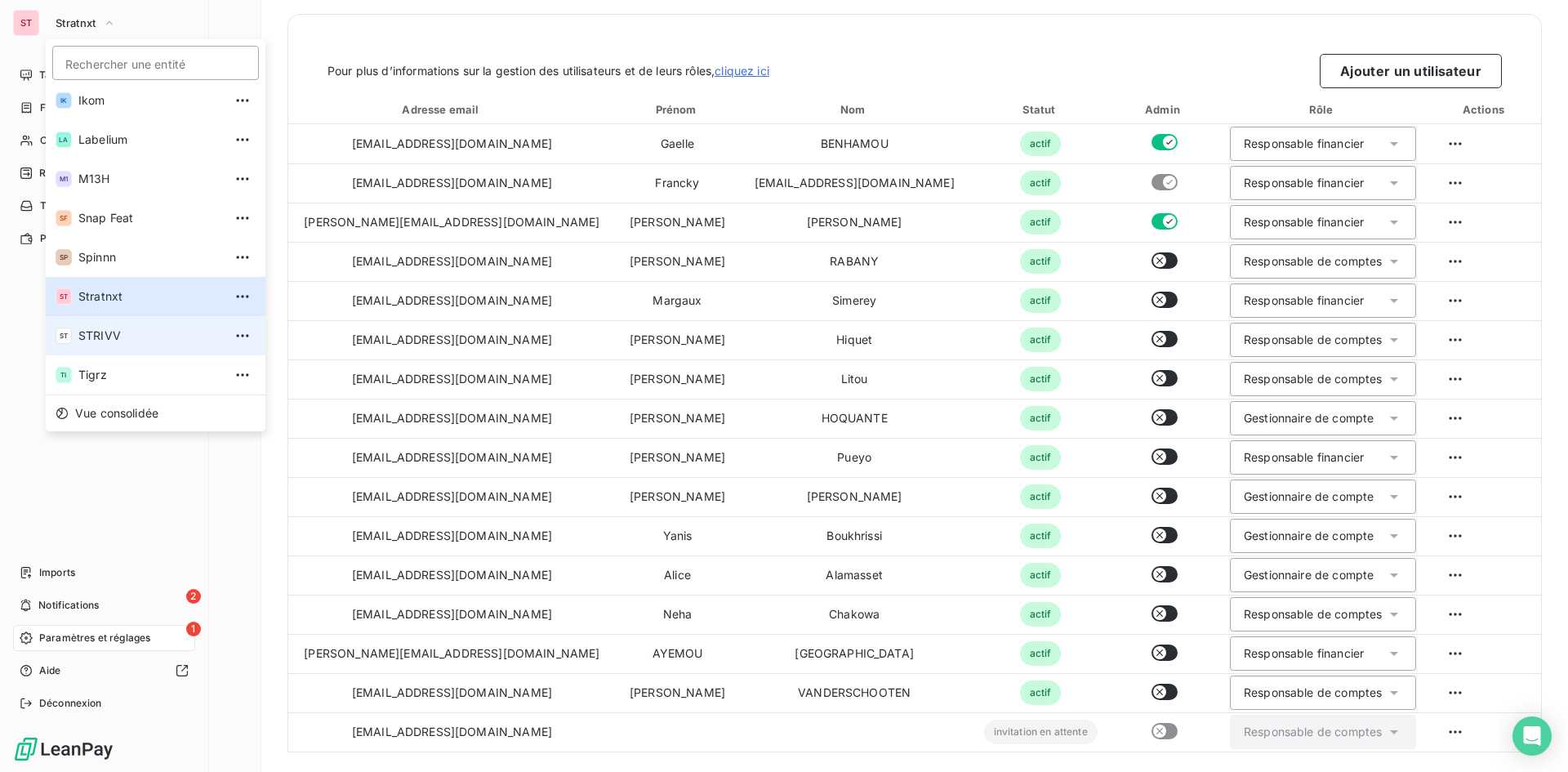
click at [136, 341] on span "STRIVV" at bounding box center [150, 335] width 145 height 16
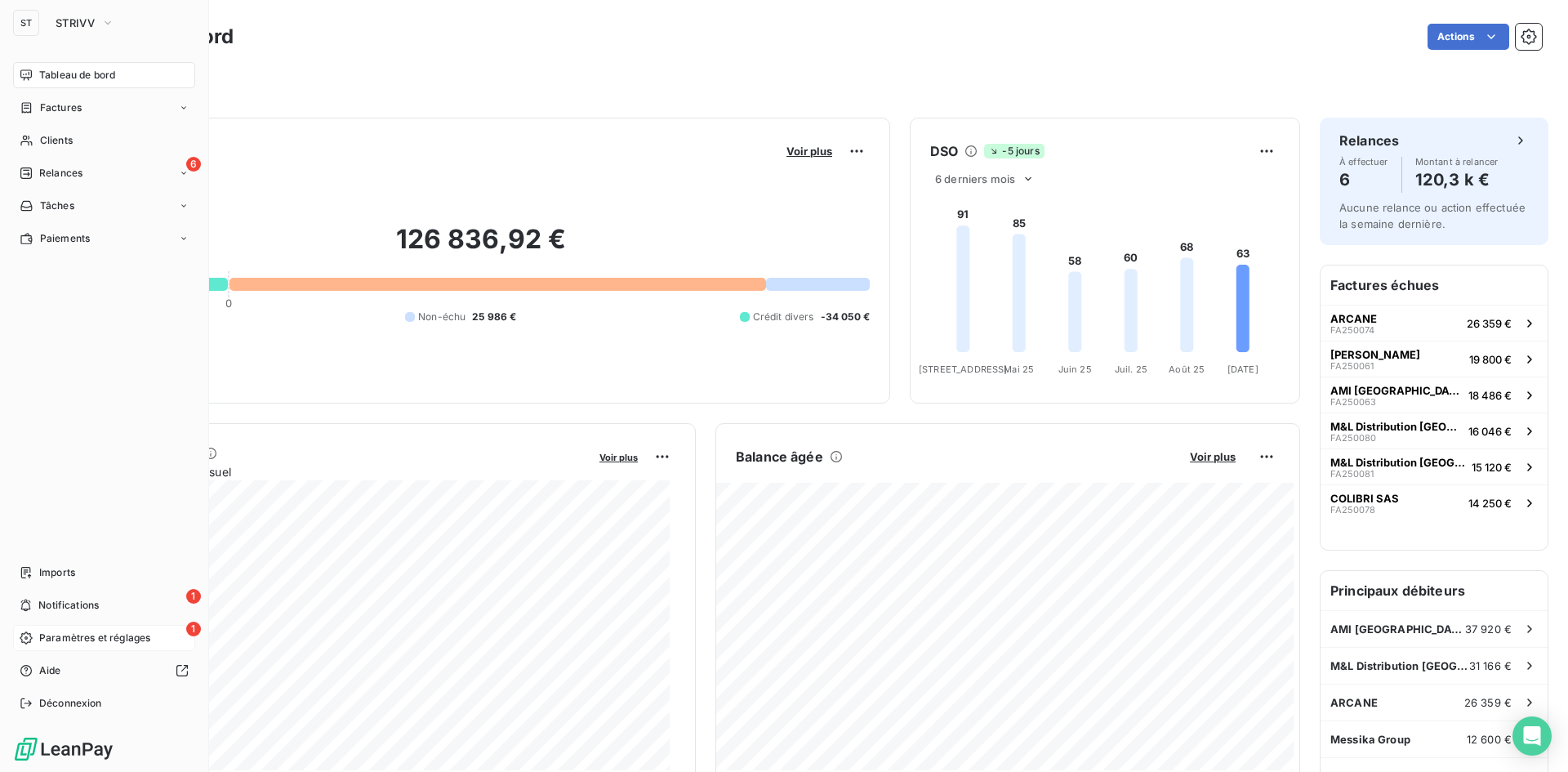
click at [60, 645] on span "Paramètres et réglages" at bounding box center [94, 638] width 111 height 15
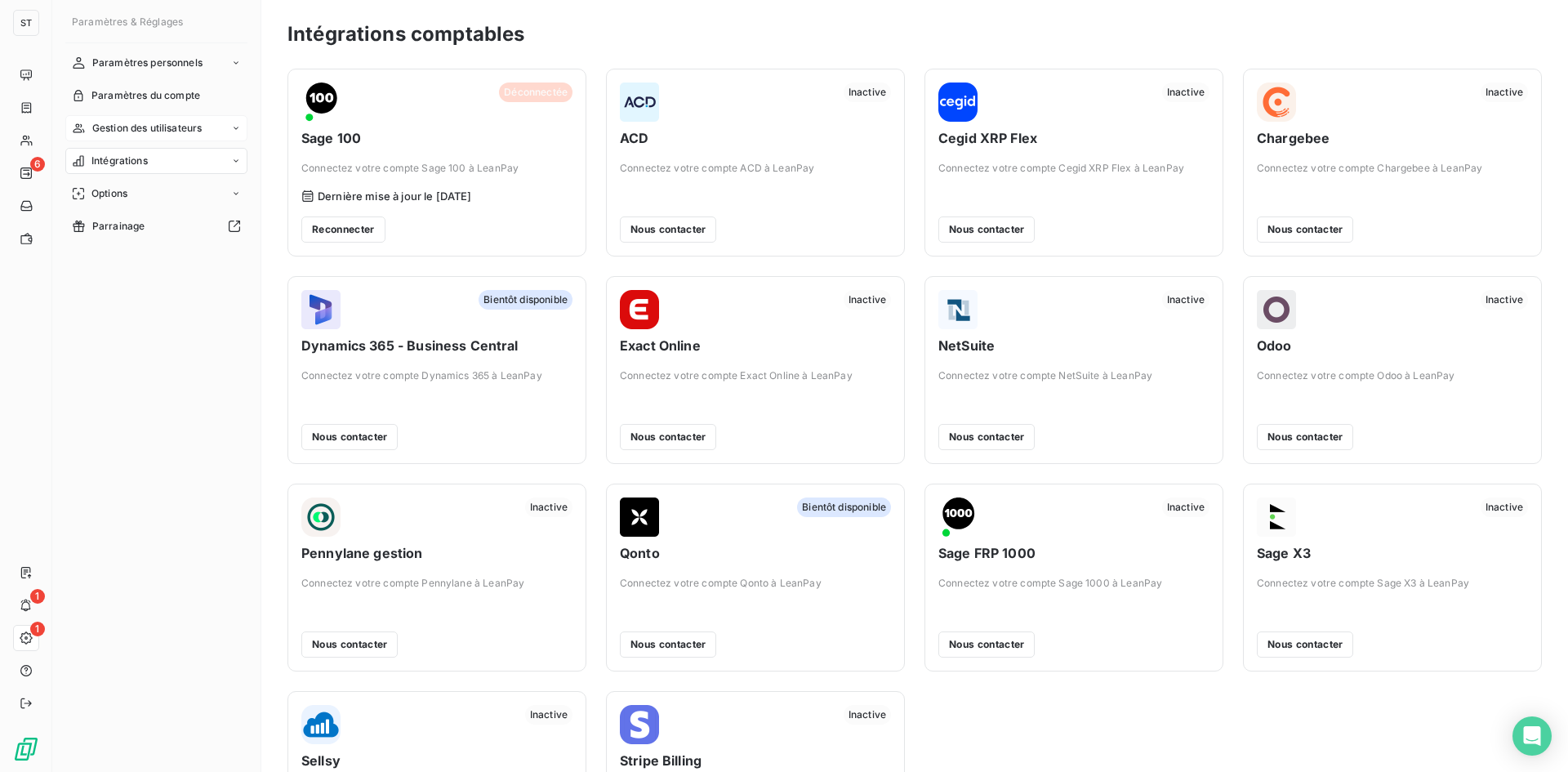
click at [235, 123] on div "Gestion des utilisateurs" at bounding box center [156, 128] width 182 height 26
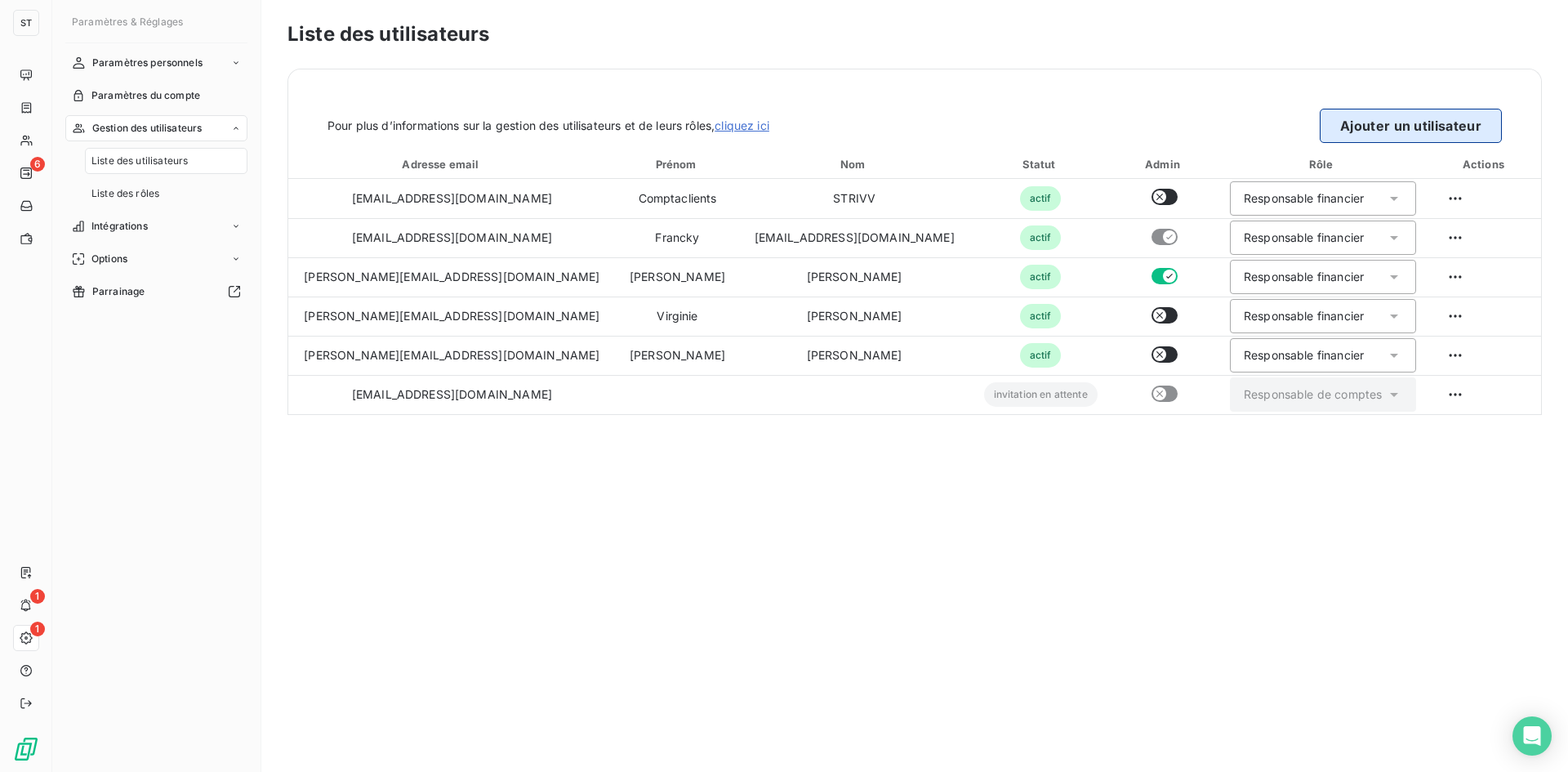
click at [1413, 125] on button "Ajouter un utilisateur" at bounding box center [1410, 125] width 182 height 35
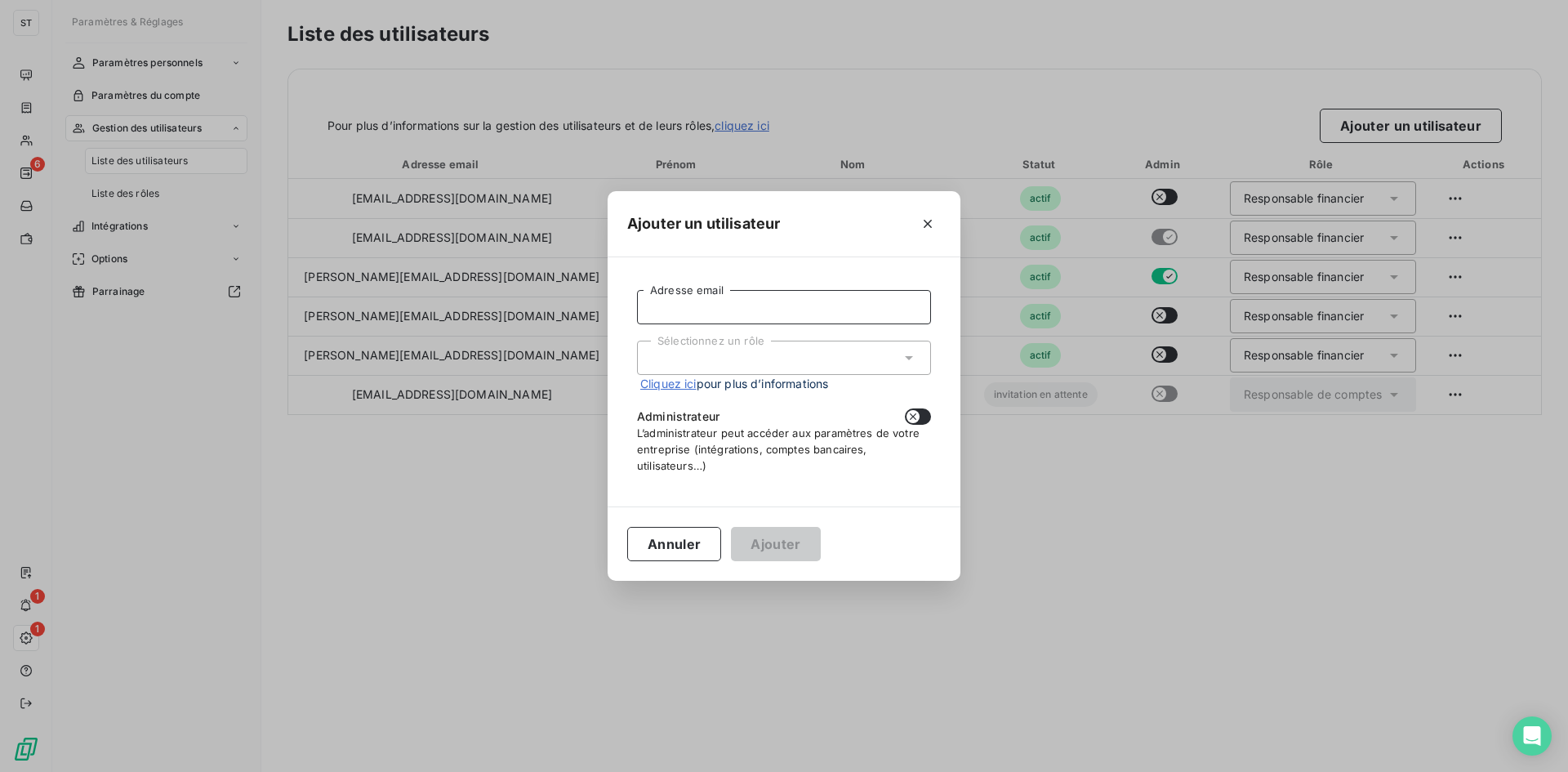
click at [766, 305] on input "Adresse email" at bounding box center [783, 307] width 294 height 35
paste input "[PERSON_NAME][EMAIL_ADDRESS][DOMAIN_NAME]"
type input "[PERSON_NAME][EMAIL_ADDRESS][DOMAIN_NAME]"
click at [755, 345] on div "Sélectionnez un rôle" at bounding box center [783, 358] width 294 height 35
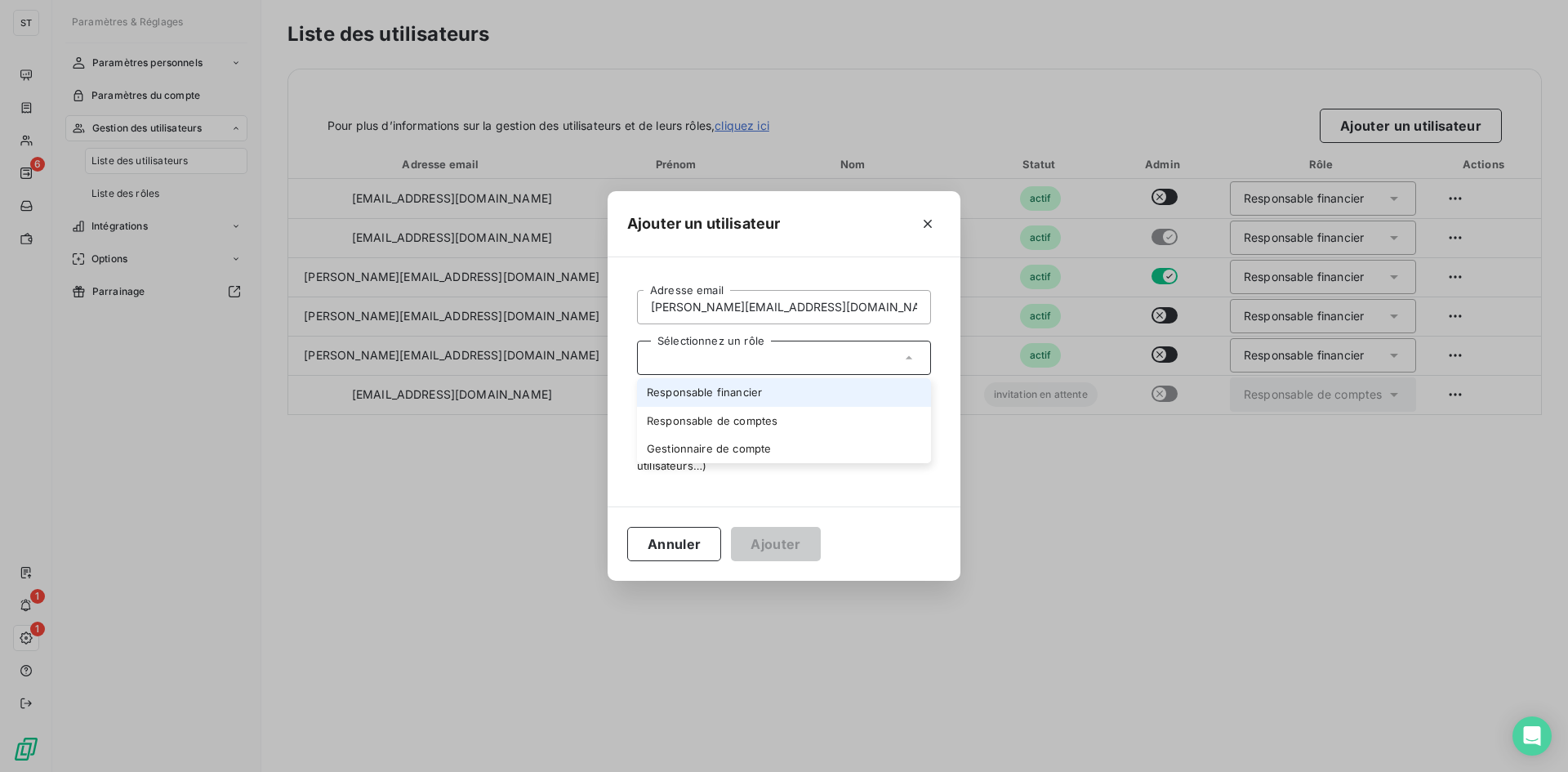
click at [720, 395] on li "Responsable financier" at bounding box center [783, 392] width 294 height 28
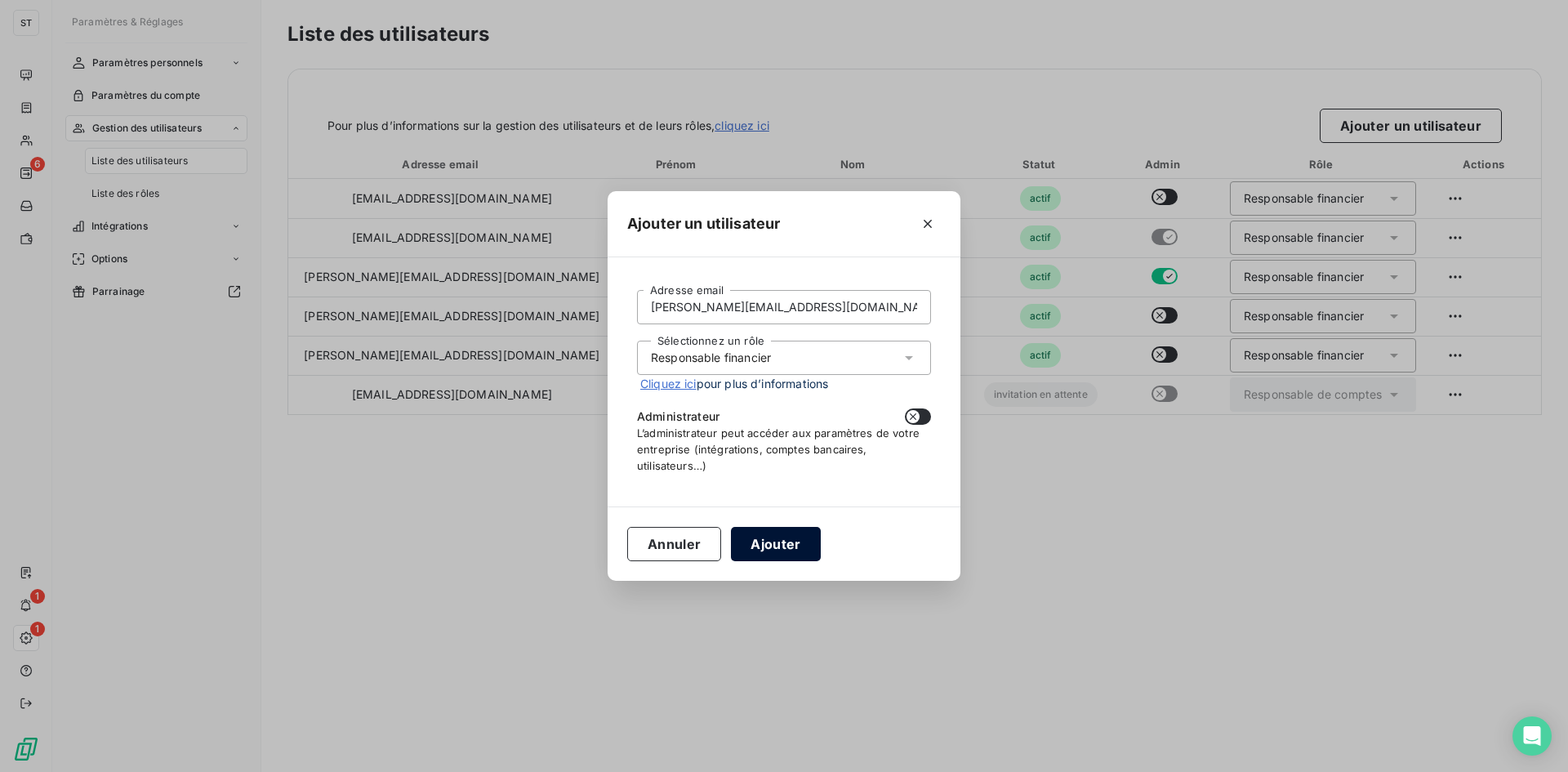
click at [802, 541] on button "Ajouter" at bounding box center [775, 543] width 89 height 35
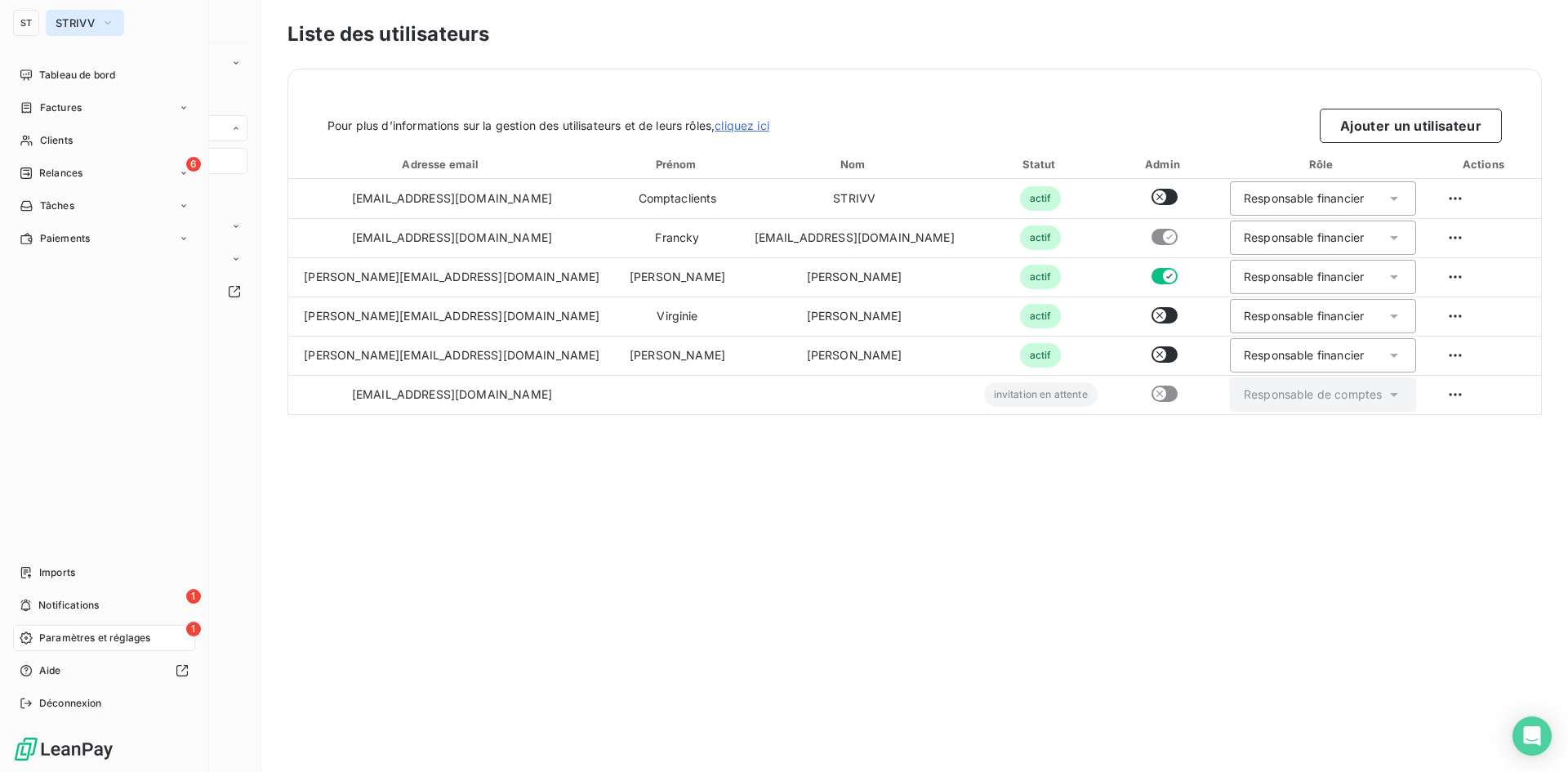
click at [112, 24] on icon "button" at bounding box center [108, 23] width 13 height 16
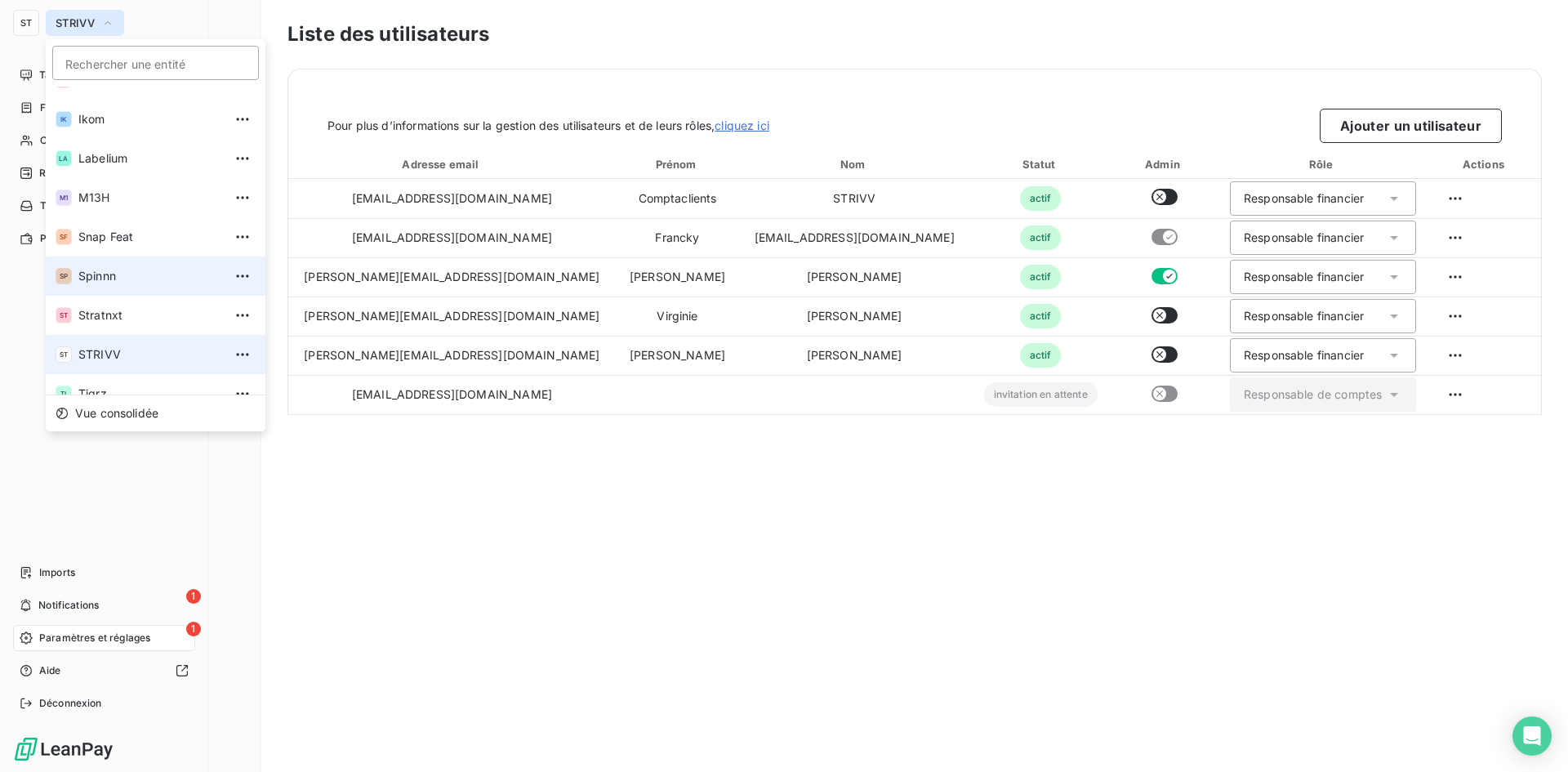
scroll to position [84, 0]
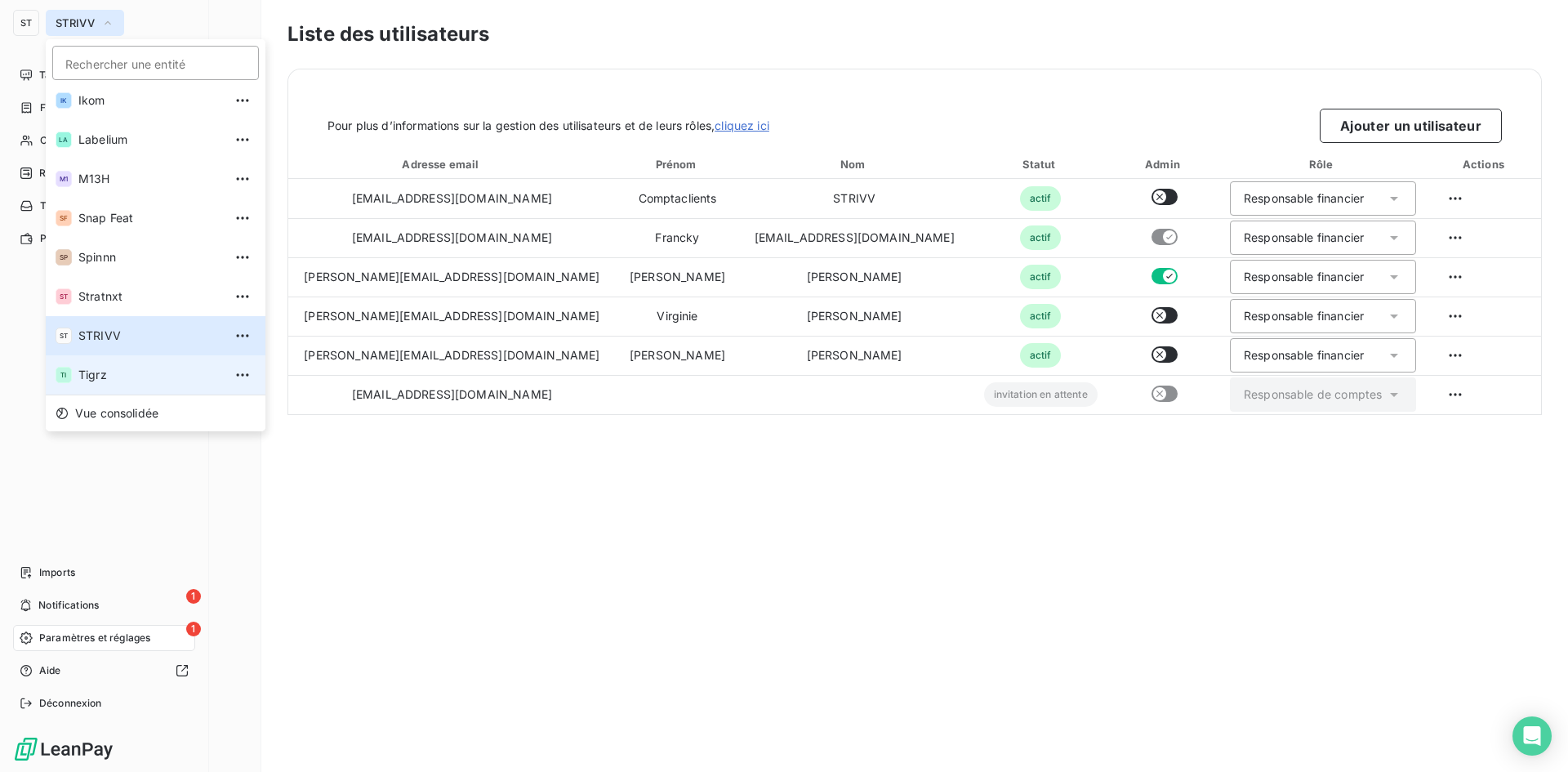
click at [118, 375] on span "Tigrz" at bounding box center [150, 374] width 145 height 16
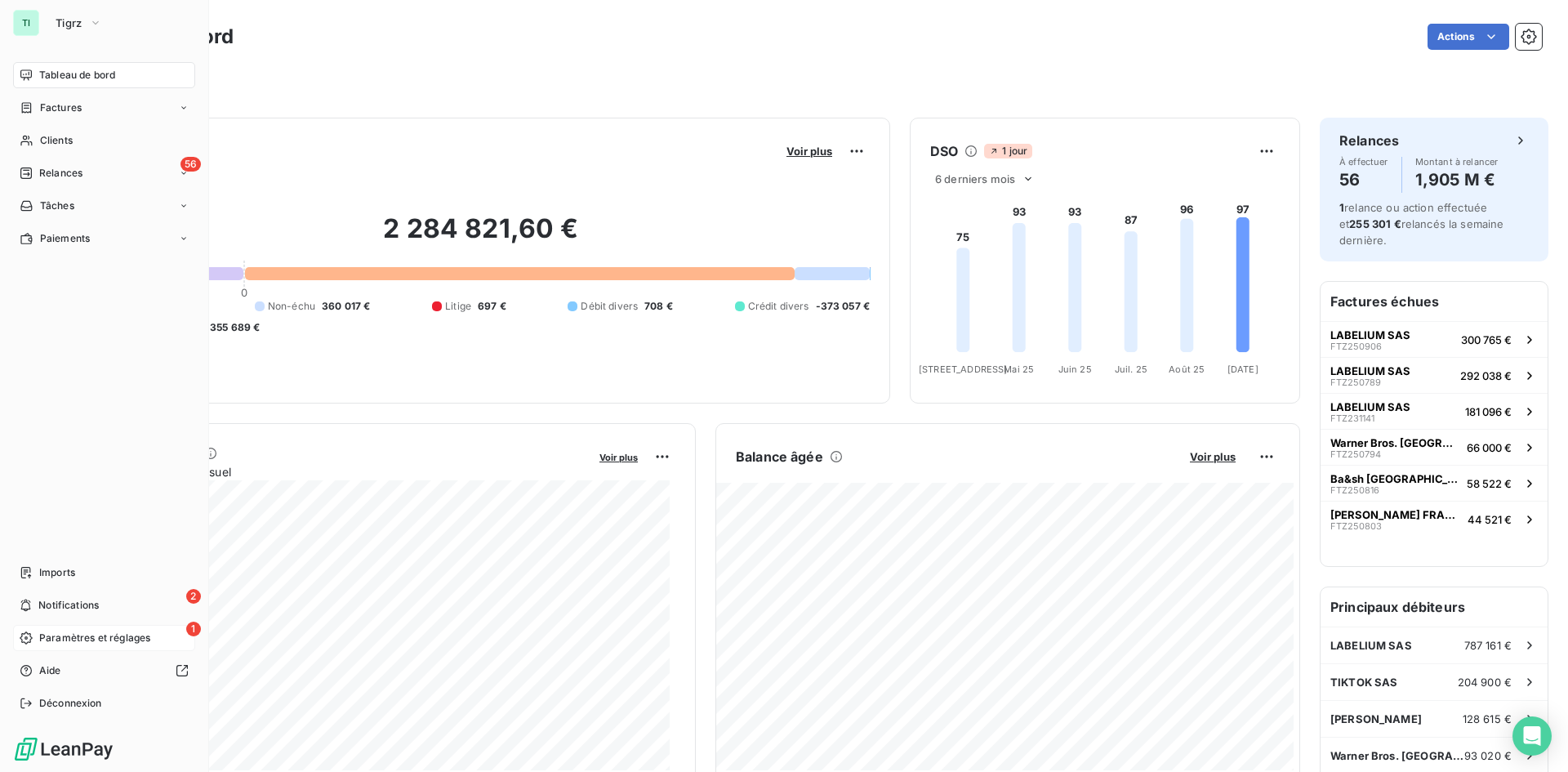
click at [140, 641] on span "Paramètres et réglages" at bounding box center [94, 638] width 111 height 15
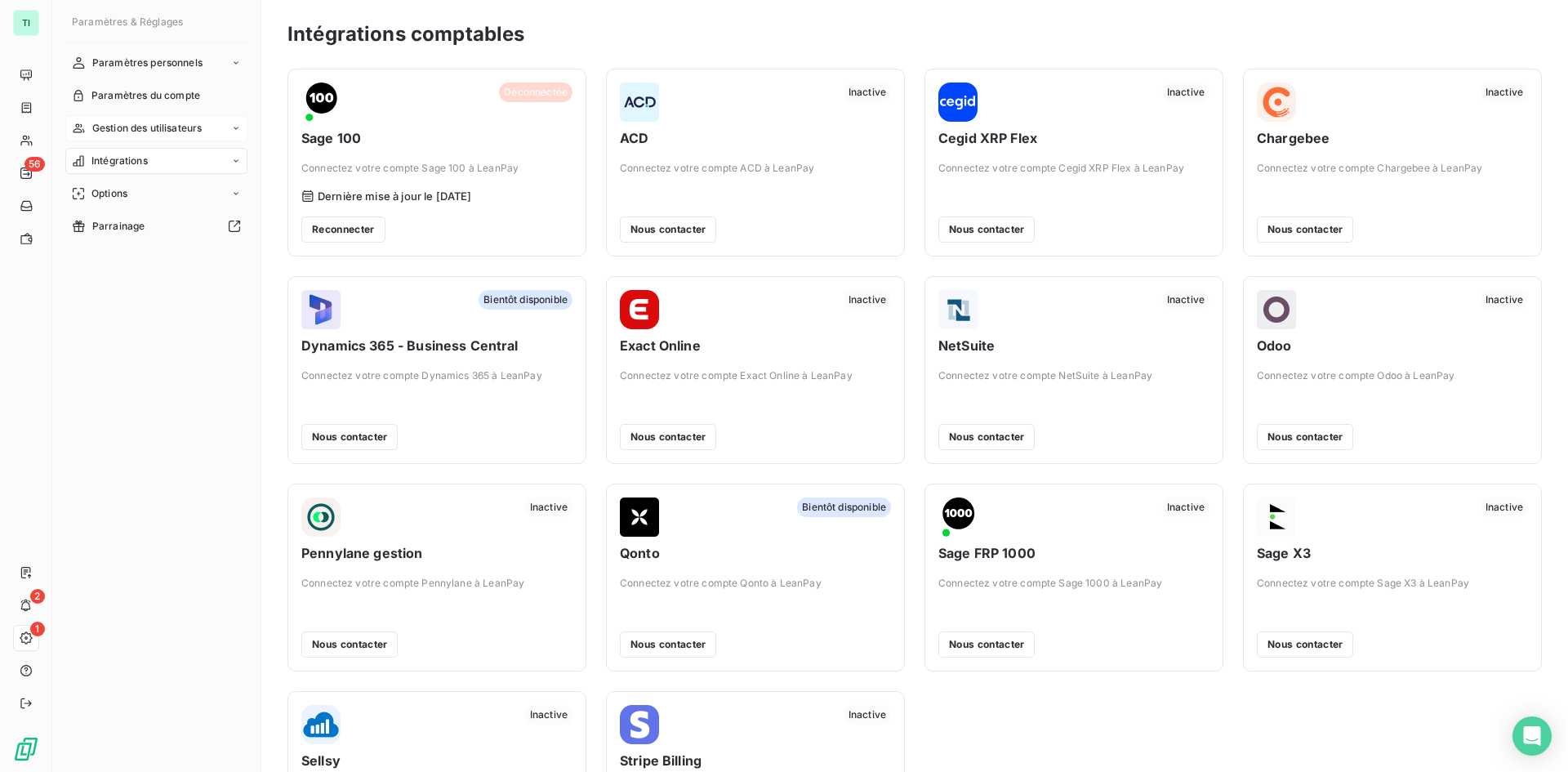
click at [239, 126] on icon at bounding box center [236, 128] width 10 height 10
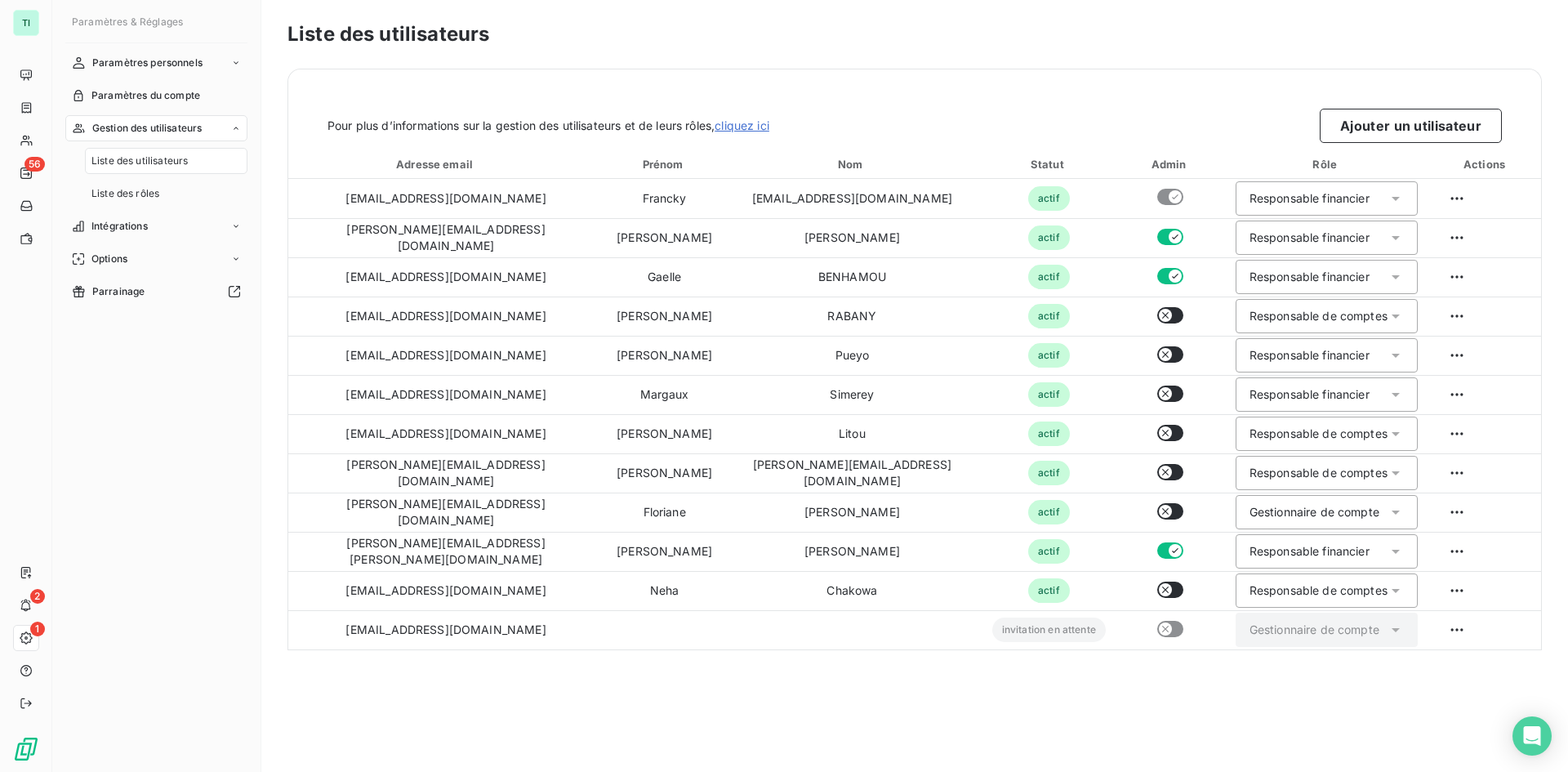
click at [219, 158] on div "Liste des utilisateurs" at bounding box center [166, 160] width 163 height 26
click at [1401, 130] on button "Ajouter un utilisateur" at bounding box center [1410, 125] width 182 height 35
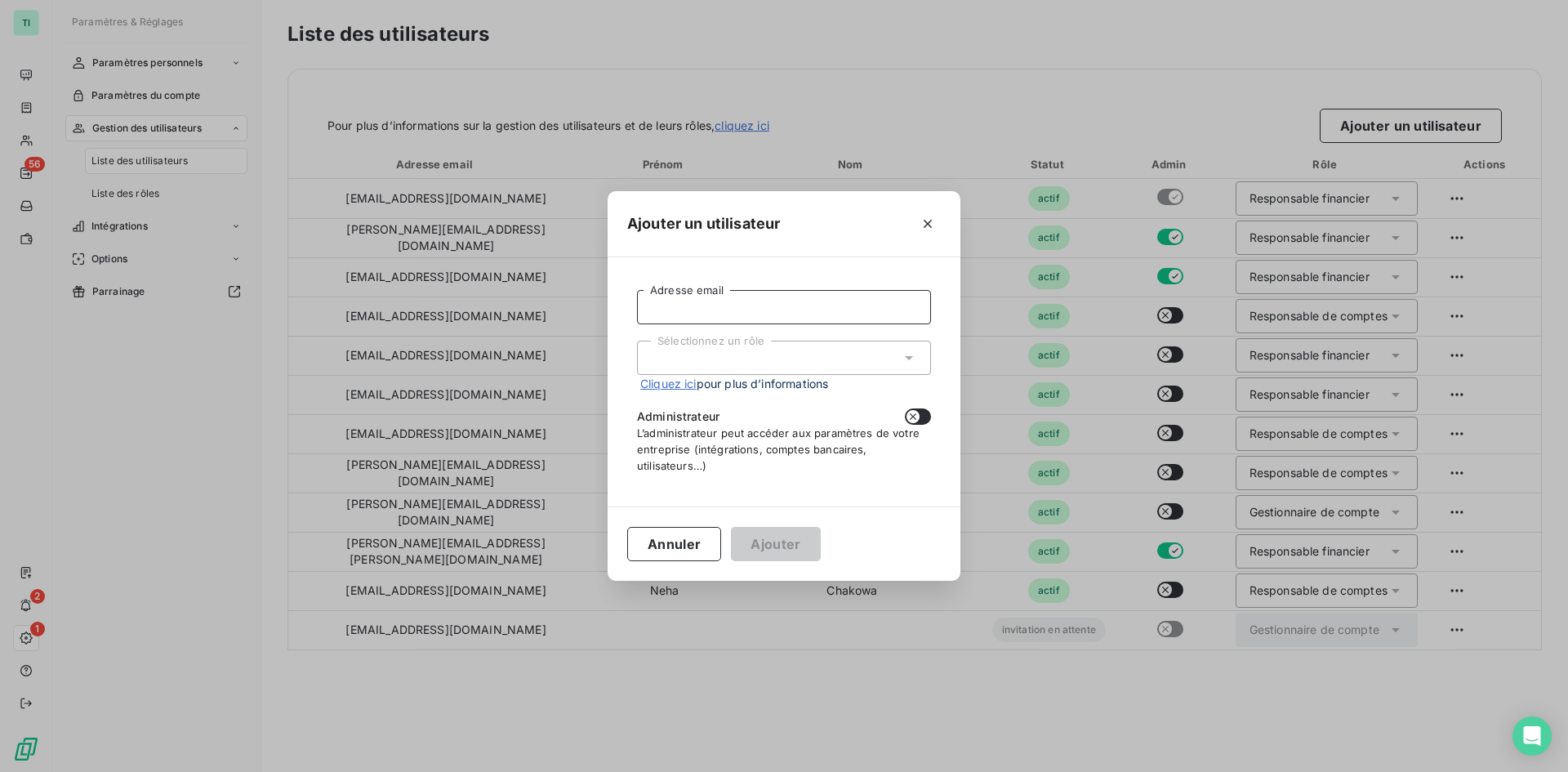
click at [788, 298] on input "Adresse email" at bounding box center [783, 307] width 294 height 35
paste input "[PERSON_NAME][EMAIL_ADDRESS][DOMAIN_NAME]"
type input "[PERSON_NAME][EMAIL_ADDRESS][DOMAIN_NAME]"
click at [818, 358] on div "Sélectionnez un rôle" at bounding box center [783, 358] width 294 height 35
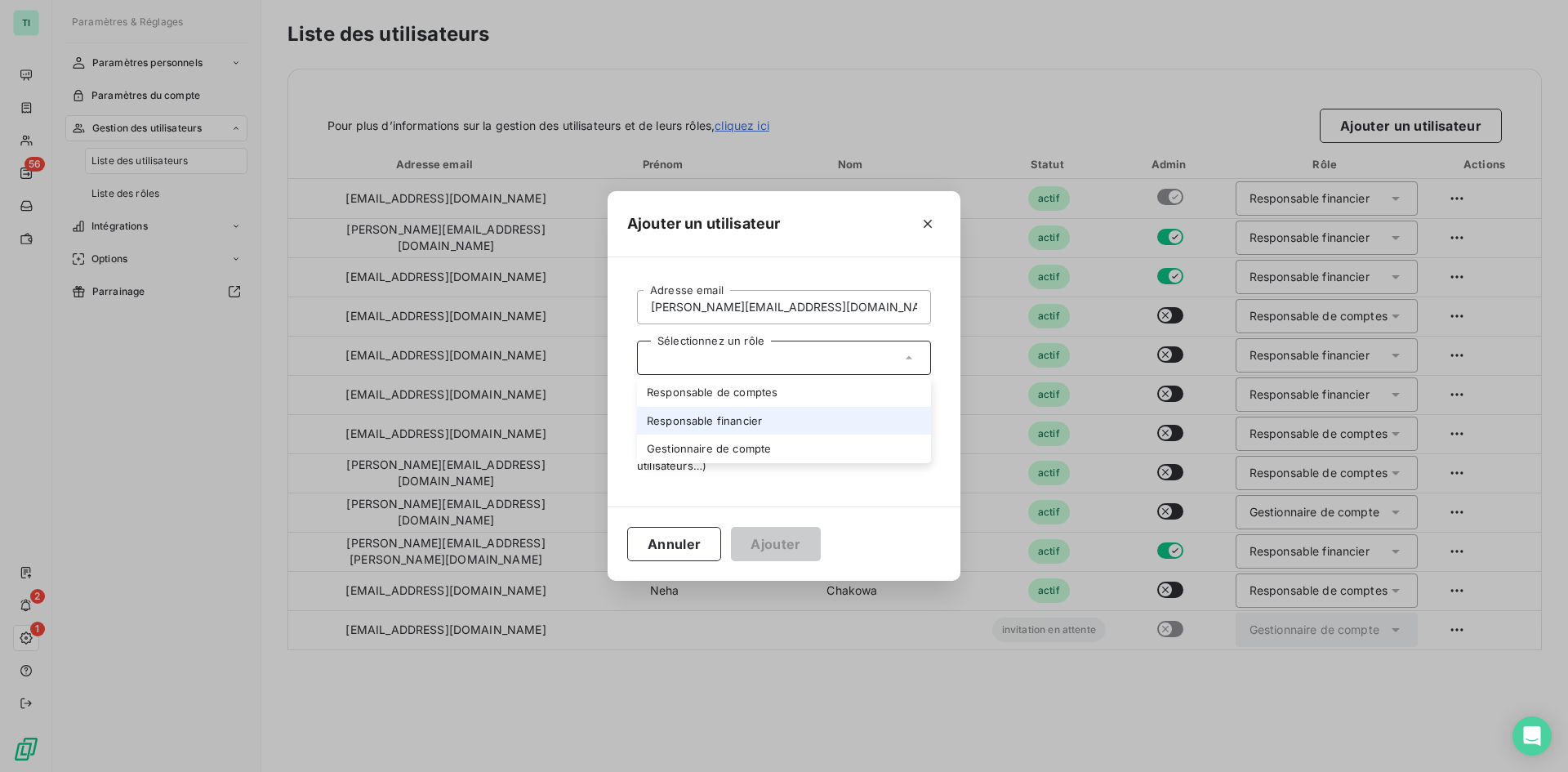
click at [821, 417] on li "Responsable financier" at bounding box center [783, 421] width 294 height 28
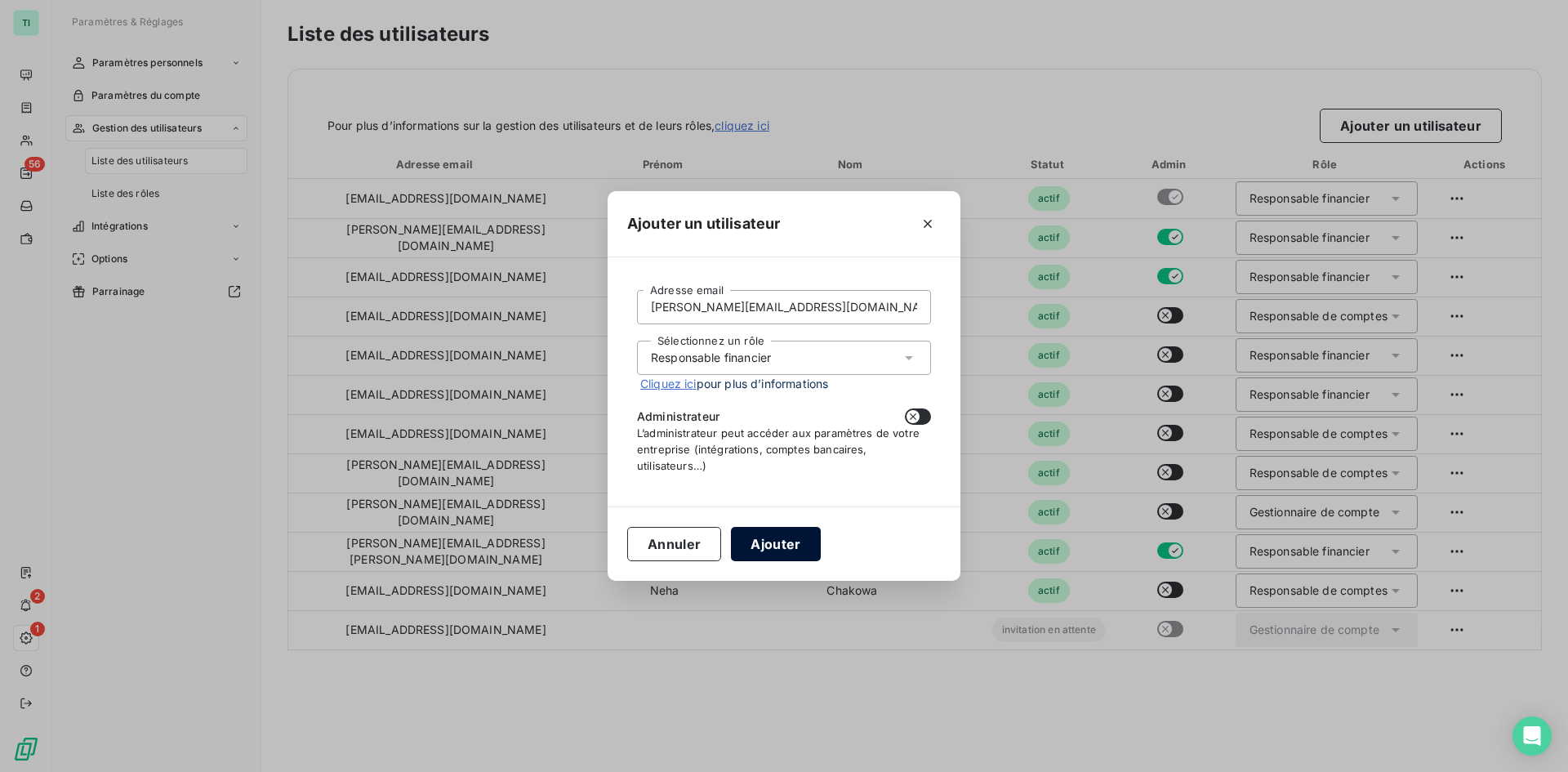
click at [779, 543] on button "Ajouter" at bounding box center [775, 543] width 89 height 35
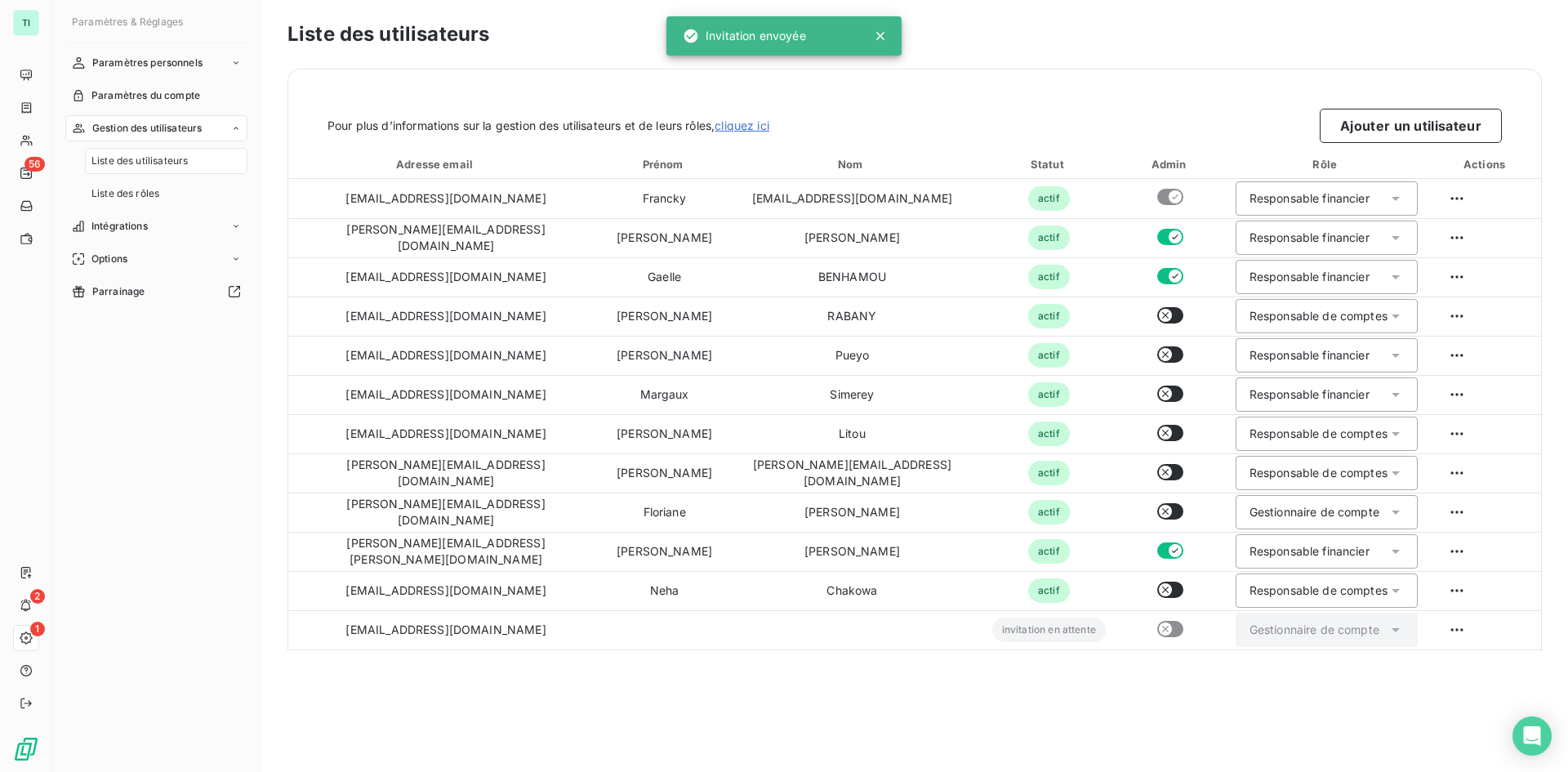
click at [129, 28] on div "Paramètres & Réglages" at bounding box center [156, 28] width 182 height 30
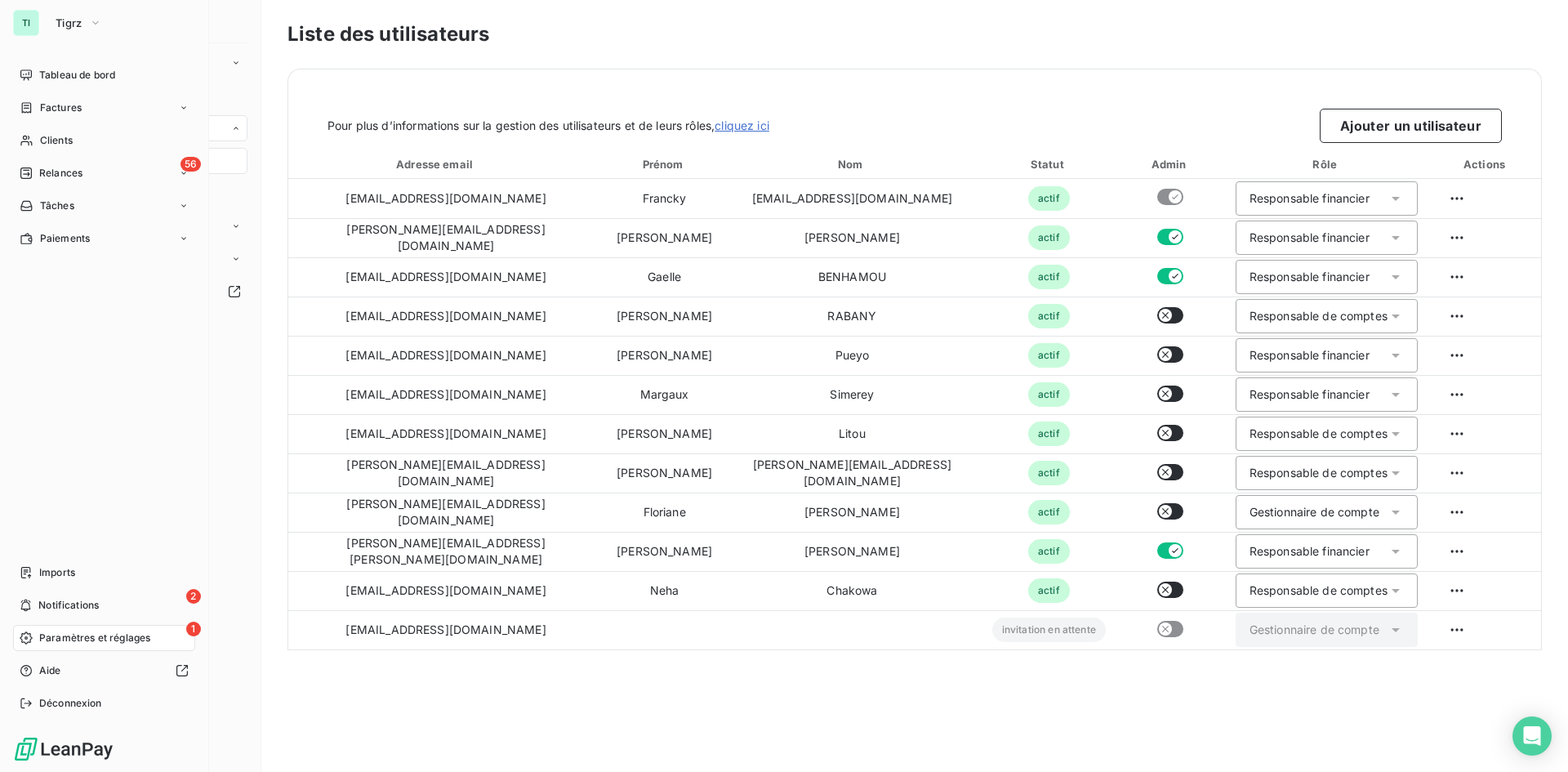
click at [36, 28] on div "TI" at bounding box center [26, 22] width 26 height 26
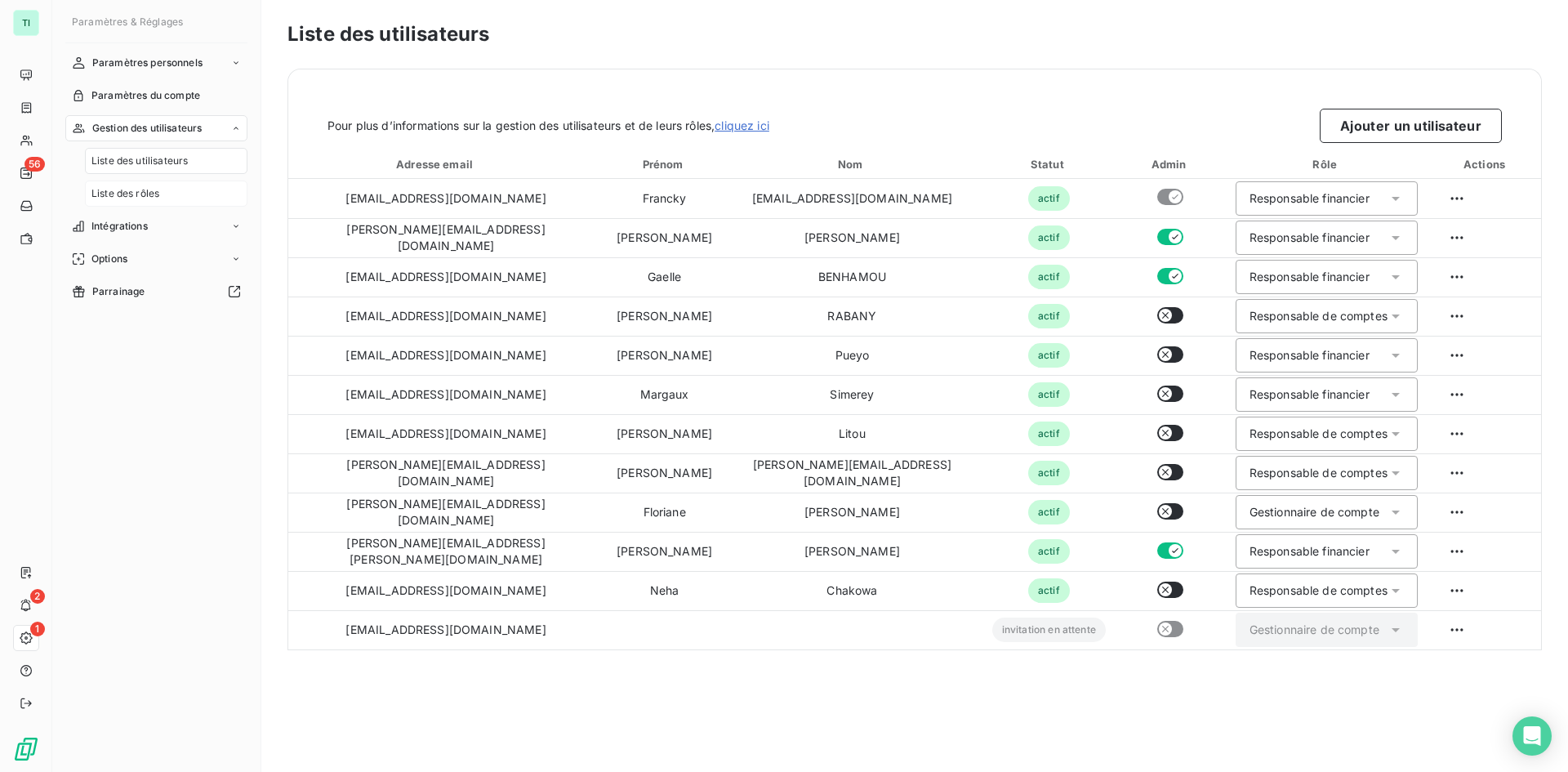
click at [171, 191] on div "Liste des rôles" at bounding box center [166, 193] width 163 height 26
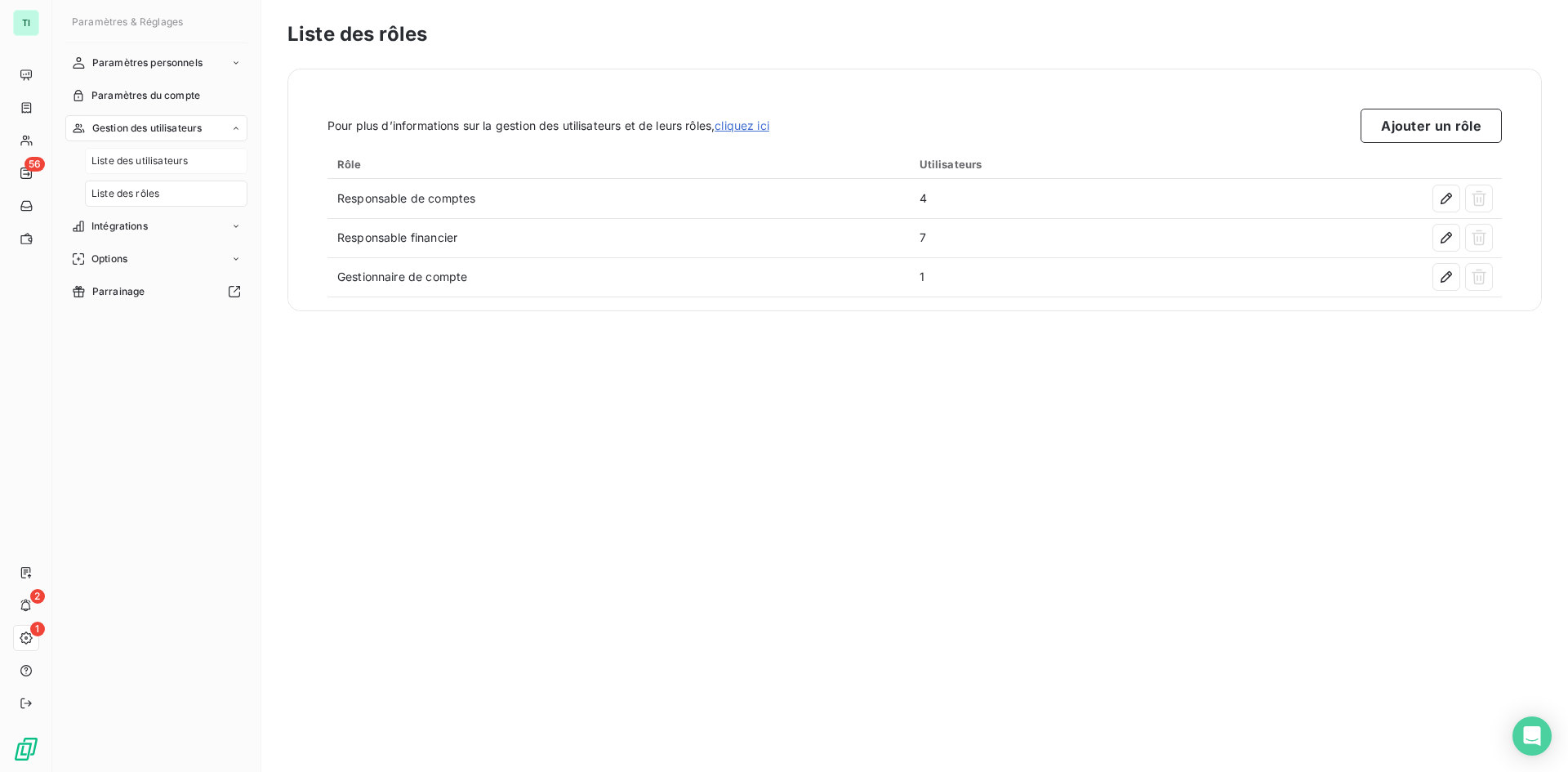
click at [170, 157] on span "Liste des utilisateurs" at bounding box center [140, 161] width 96 height 15
